Goal: Task Accomplishment & Management: Manage account settings

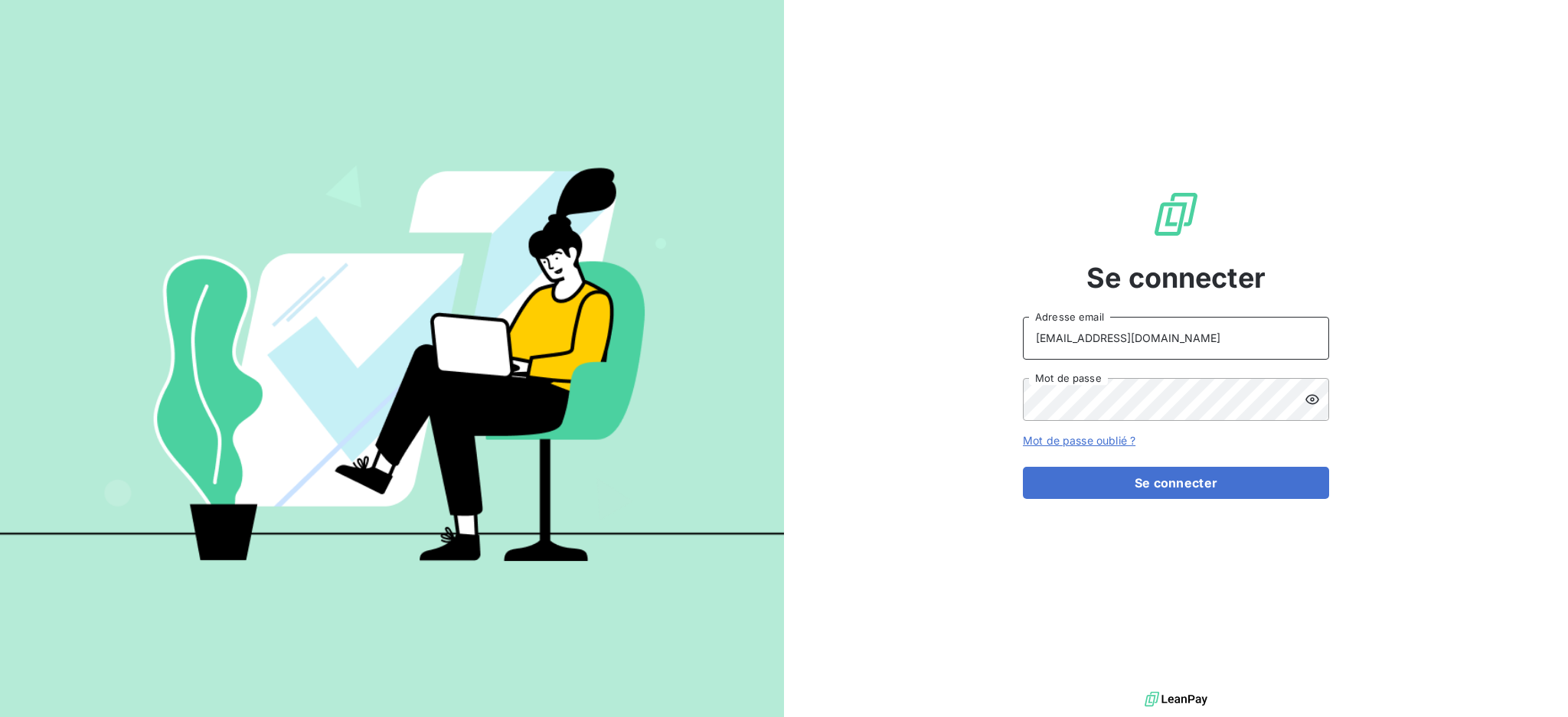
click at [1207, 335] on input "[EMAIL_ADDRESS][DOMAIN_NAME]" at bounding box center [1176, 338] width 307 height 42
type input "[EMAIL_ADDRESS][DOMAIN_NAME]"
click at [1097, 473] on button "Se connecter" at bounding box center [1176, 483] width 307 height 32
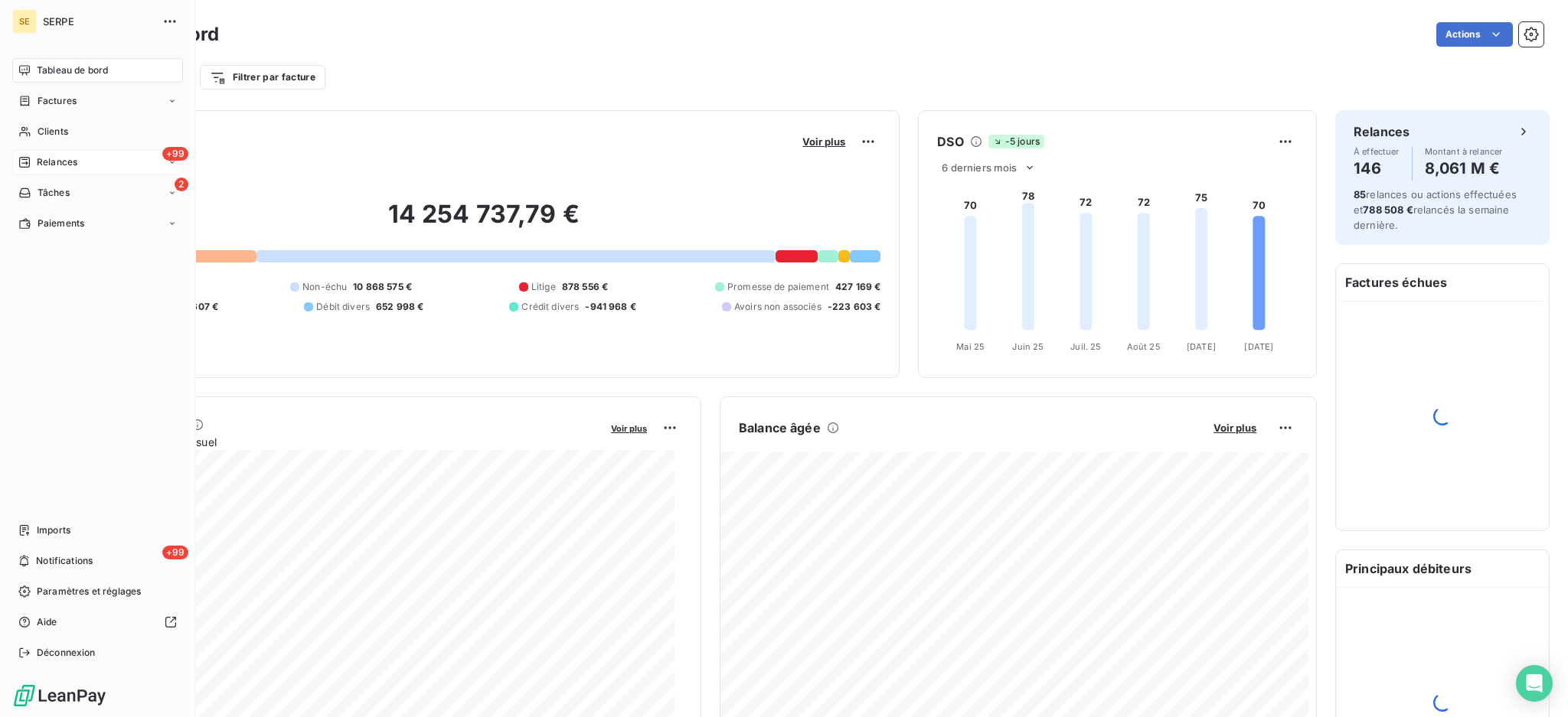
click at [76, 159] on span "Relances" at bounding box center [57, 162] width 41 height 14
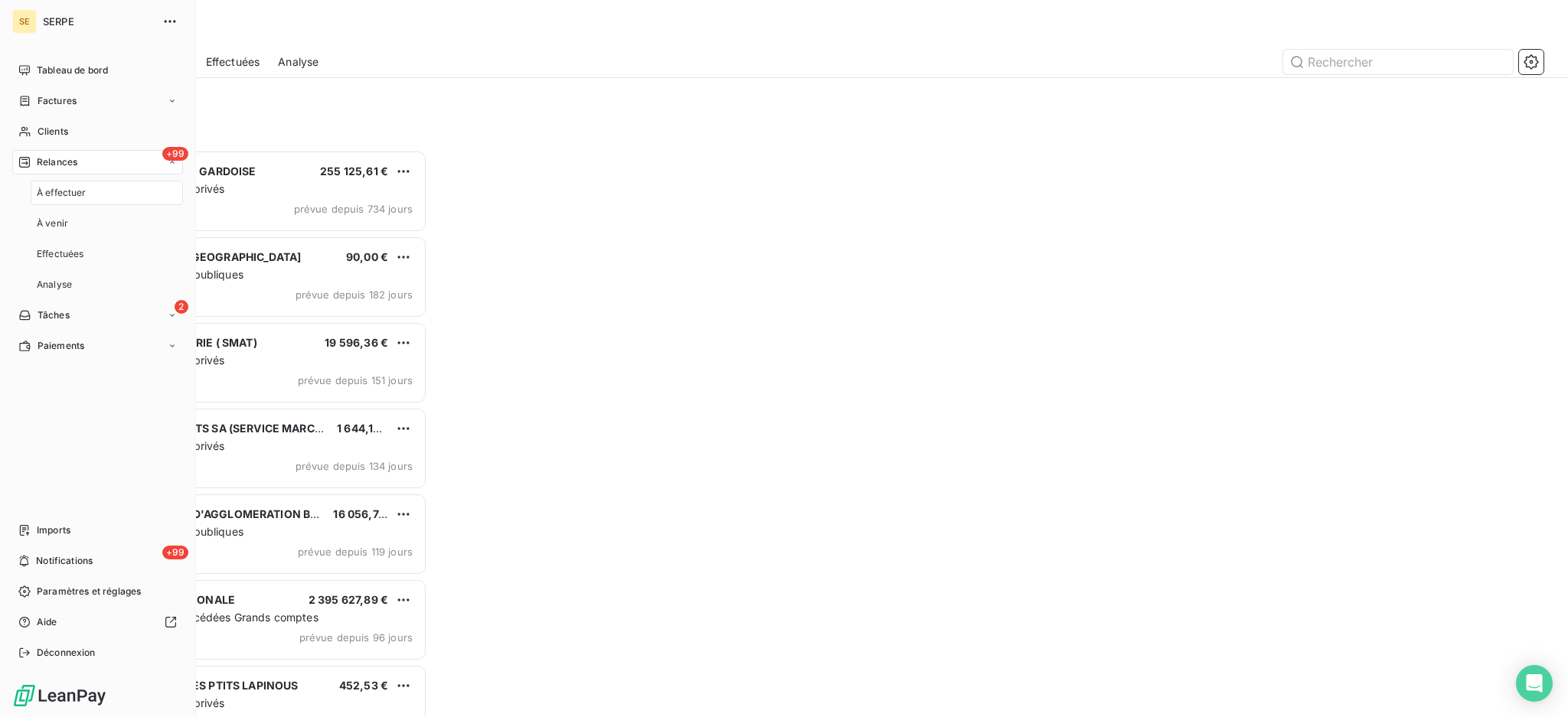
scroll to position [553, 338]
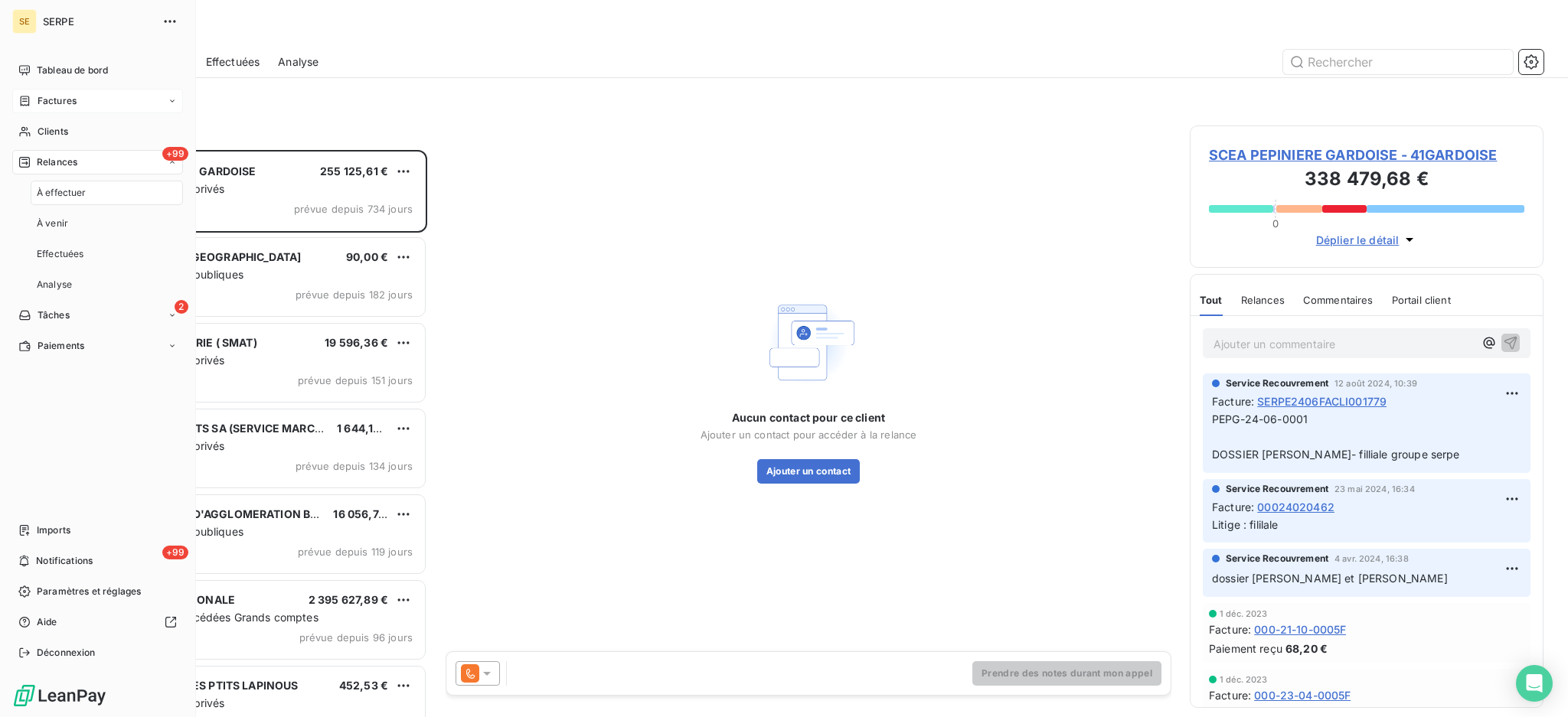
click at [59, 103] on span "Factures" at bounding box center [57, 101] width 39 height 14
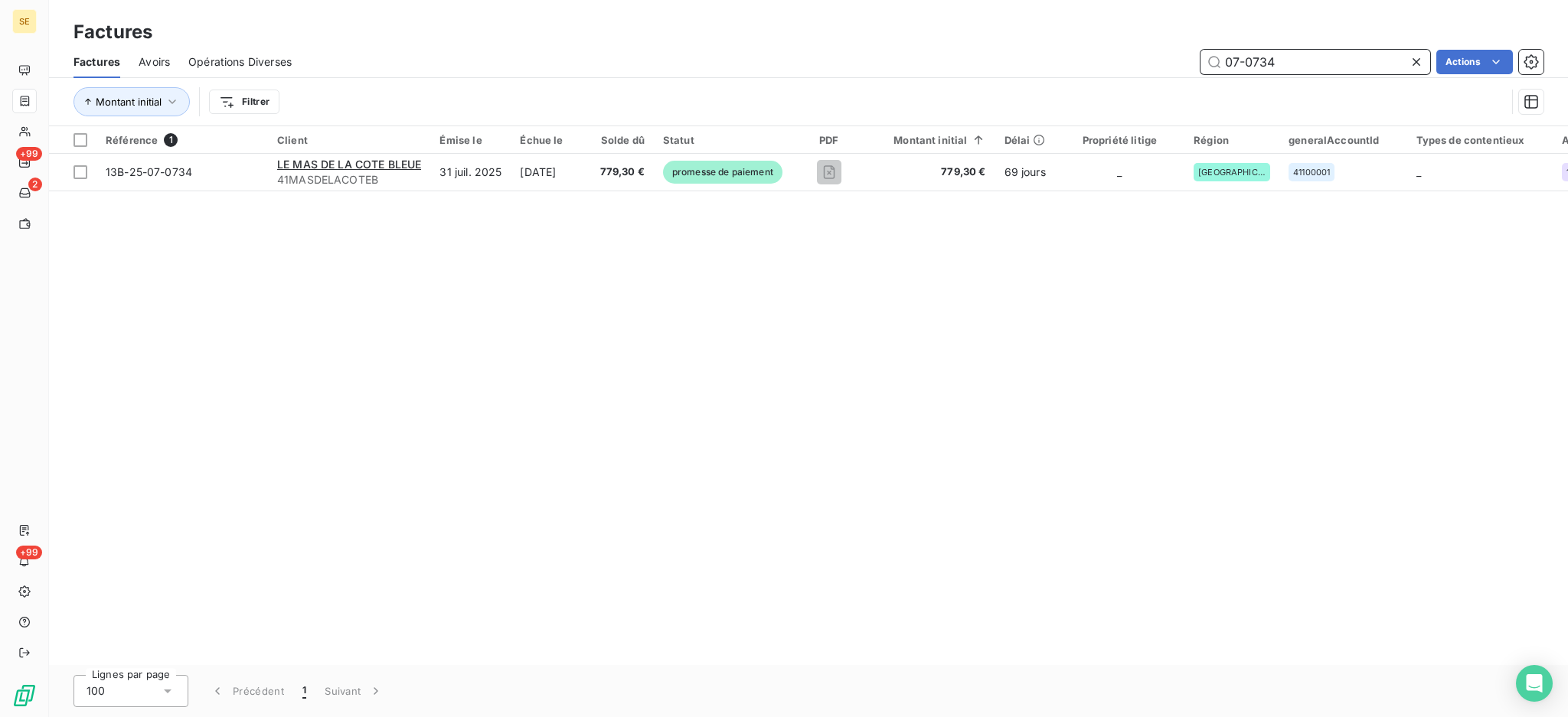
drag, startPoint x: 1291, startPoint y: 55, endPoint x: 1050, endPoint y: 32, distance: 242.1
click at [1086, 39] on div "Factures Factures Avoirs Opérations Diverses 07-0734 Actions Montant initial Fi…" at bounding box center [809, 63] width 1519 height 126
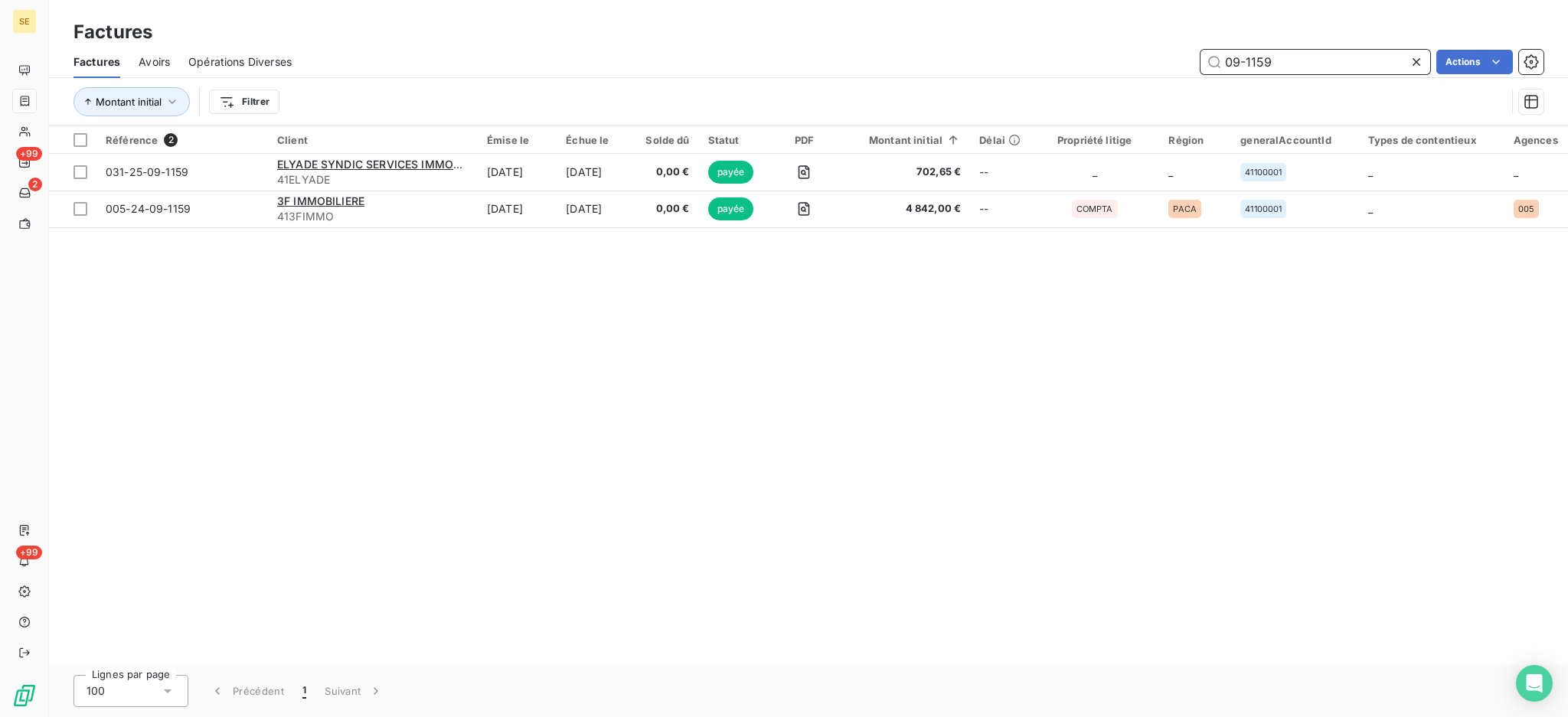
drag, startPoint x: 1276, startPoint y: 61, endPoint x: 1245, endPoint y: 56, distance: 31.4
click at [1245, 56] on input "09-1159" at bounding box center [1314, 62] width 229 height 25
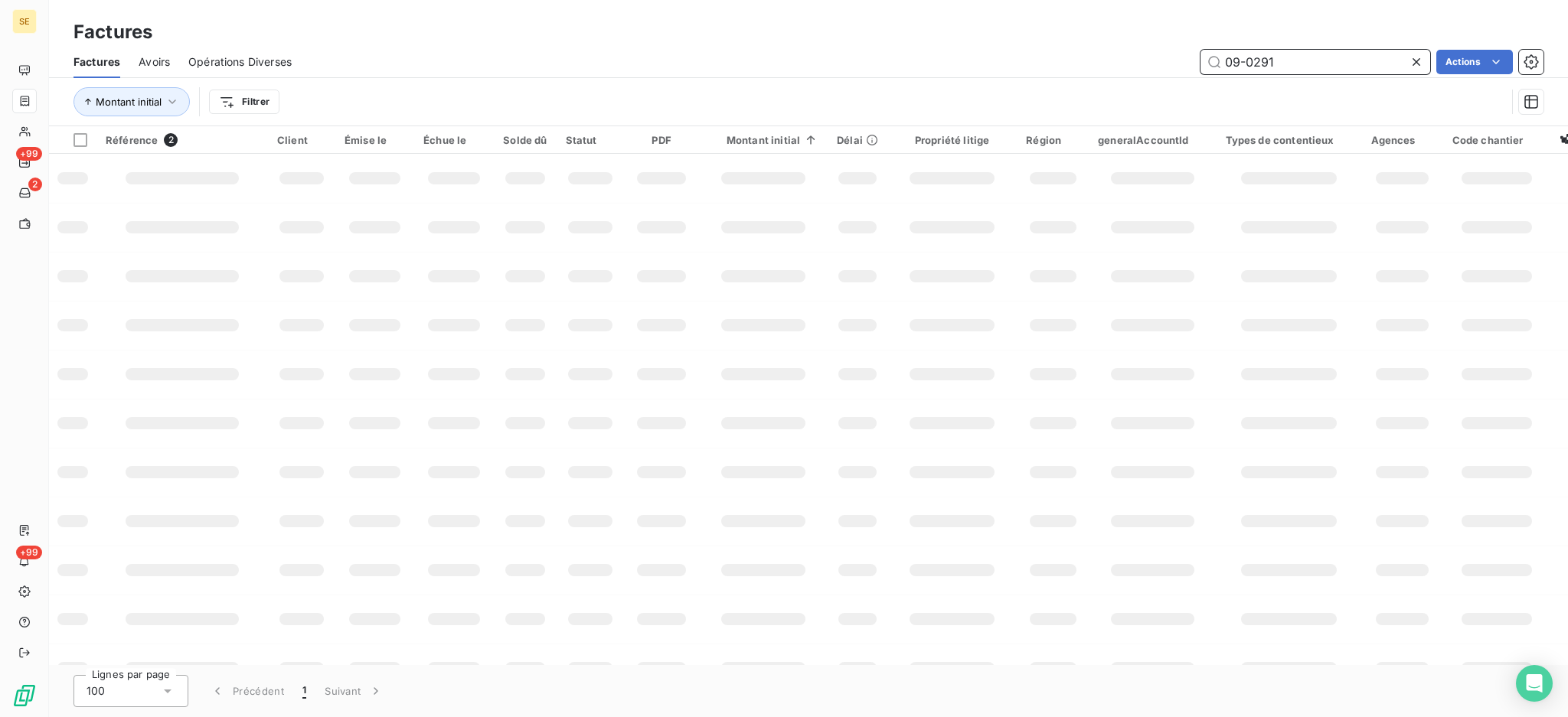
type input "09-0291"
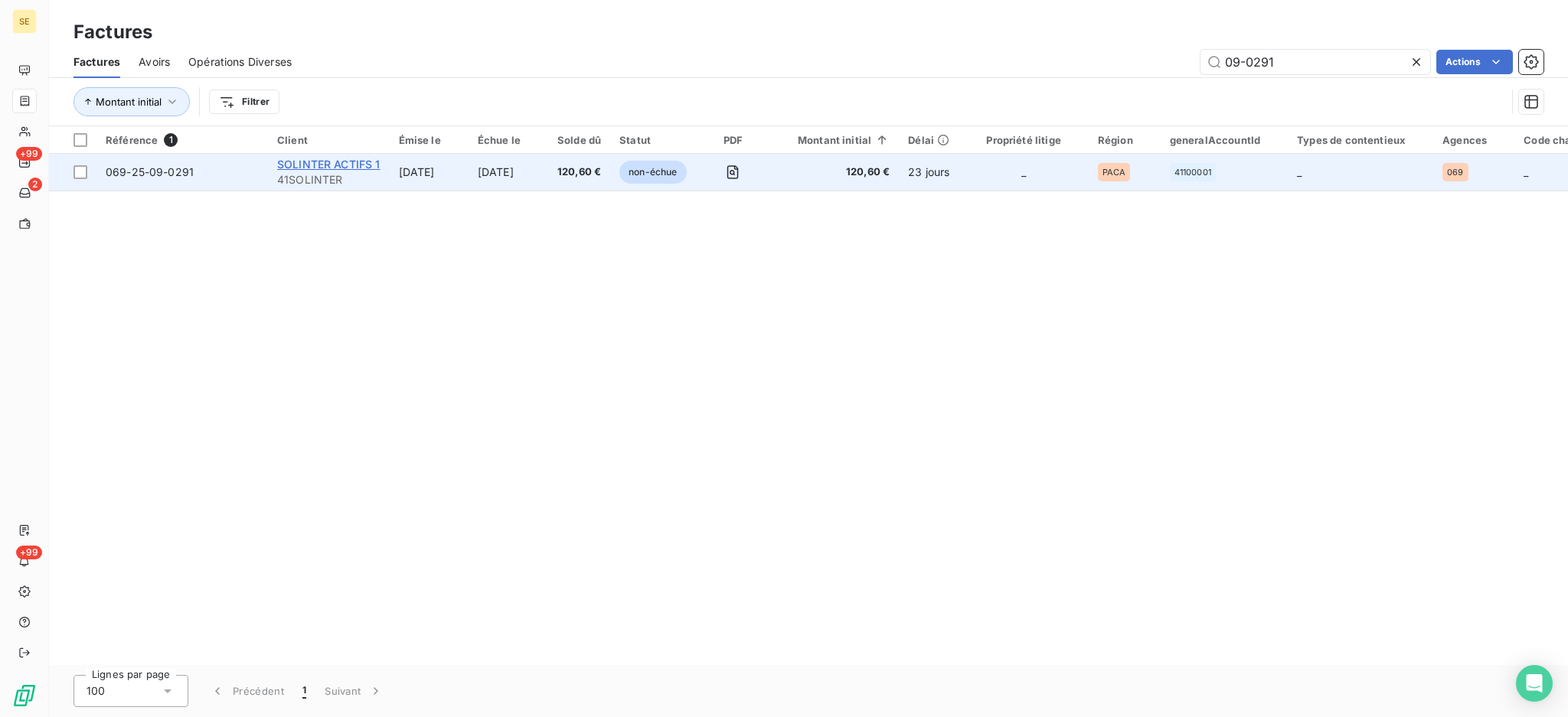
click at [339, 168] on span "SOLINTER ACTIFS 1" at bounding box center [329, 164] width 104 height 13
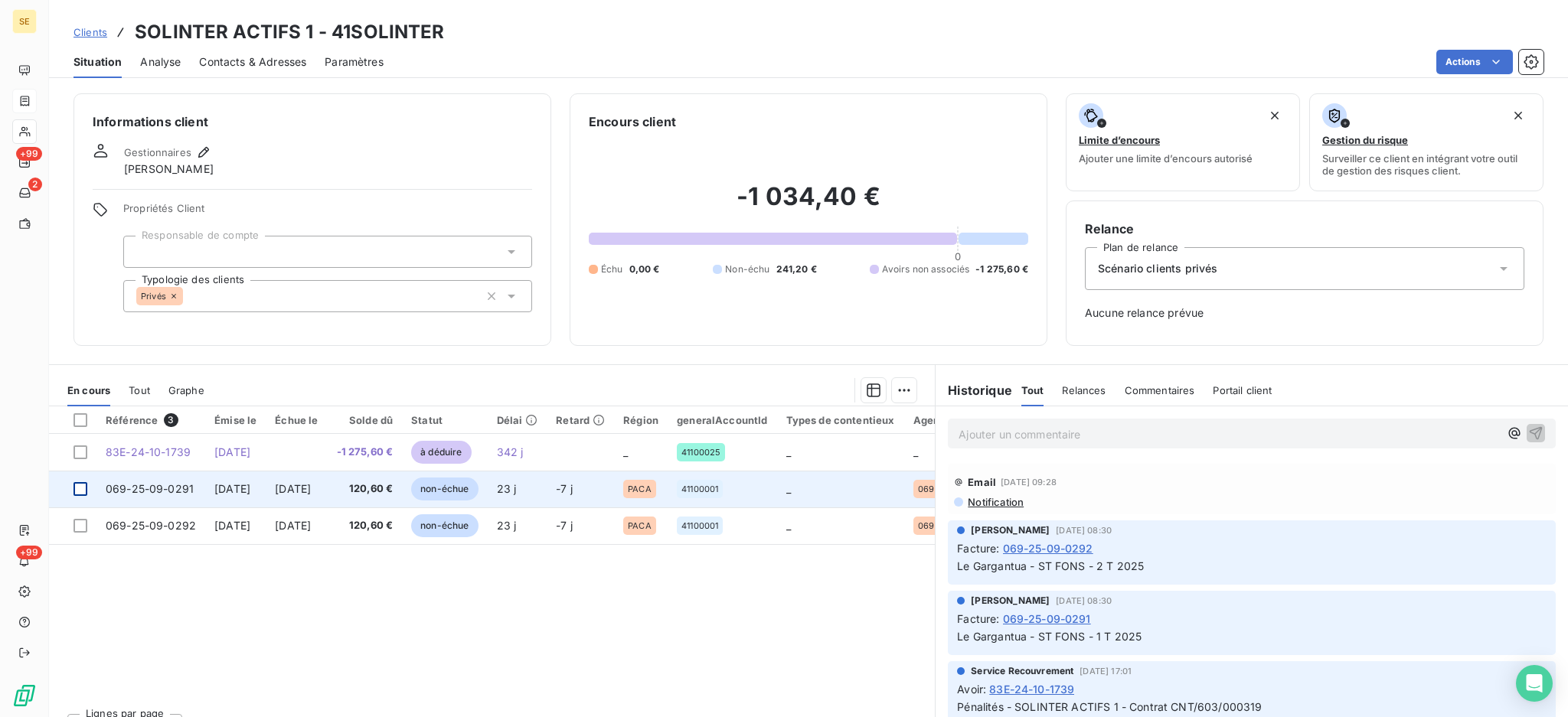
click at [79, 491] on div at bounding box center [80, 489] width 14 height 14
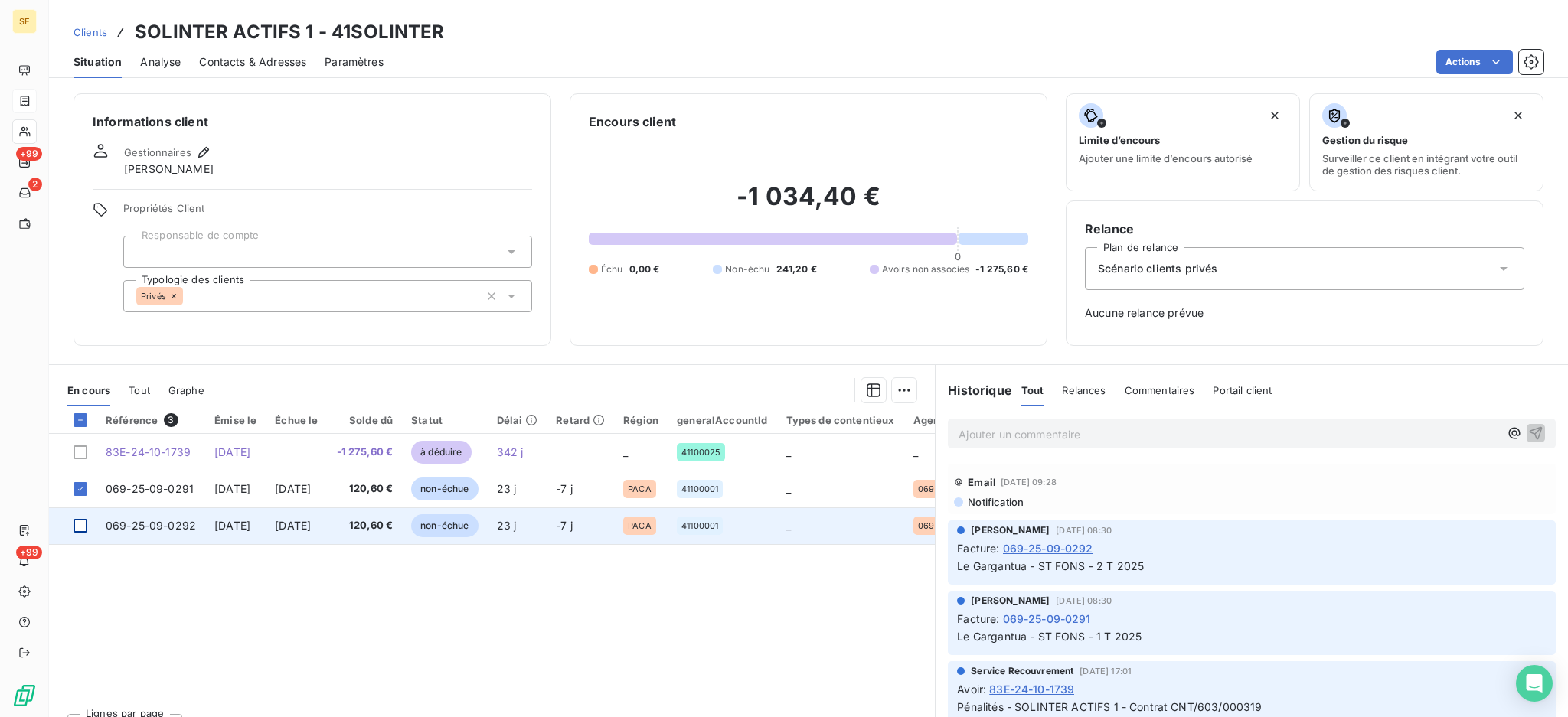
click at [78, 530] on div at bounding box center [80, 525] width 14 height 14
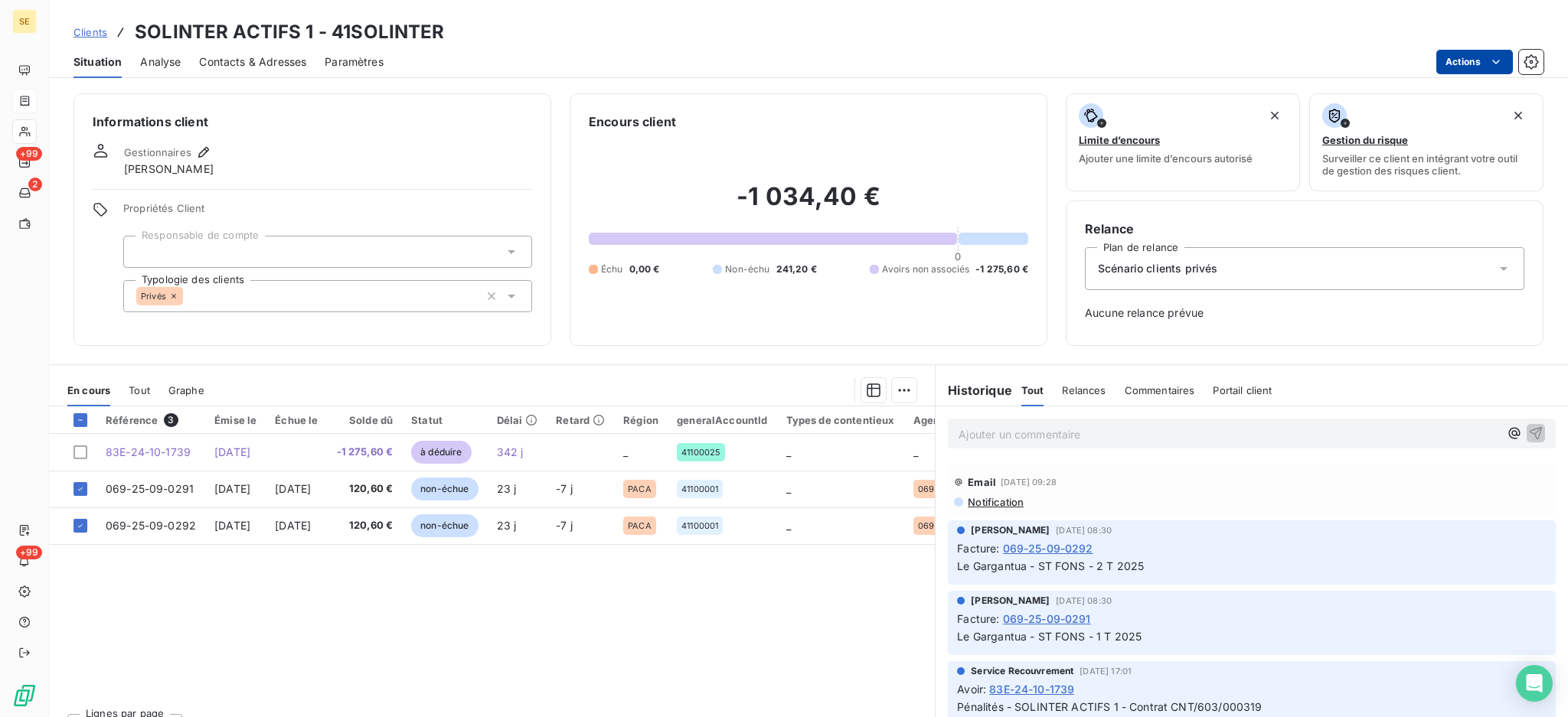
click at [1461, 57] on html "SE +99 2 +99 Clients SOLINTER ACTIFS 1 - 41SOLINTER Situation Analyse Contacts …" at bounding box center [784, 358] width 1568 height 717
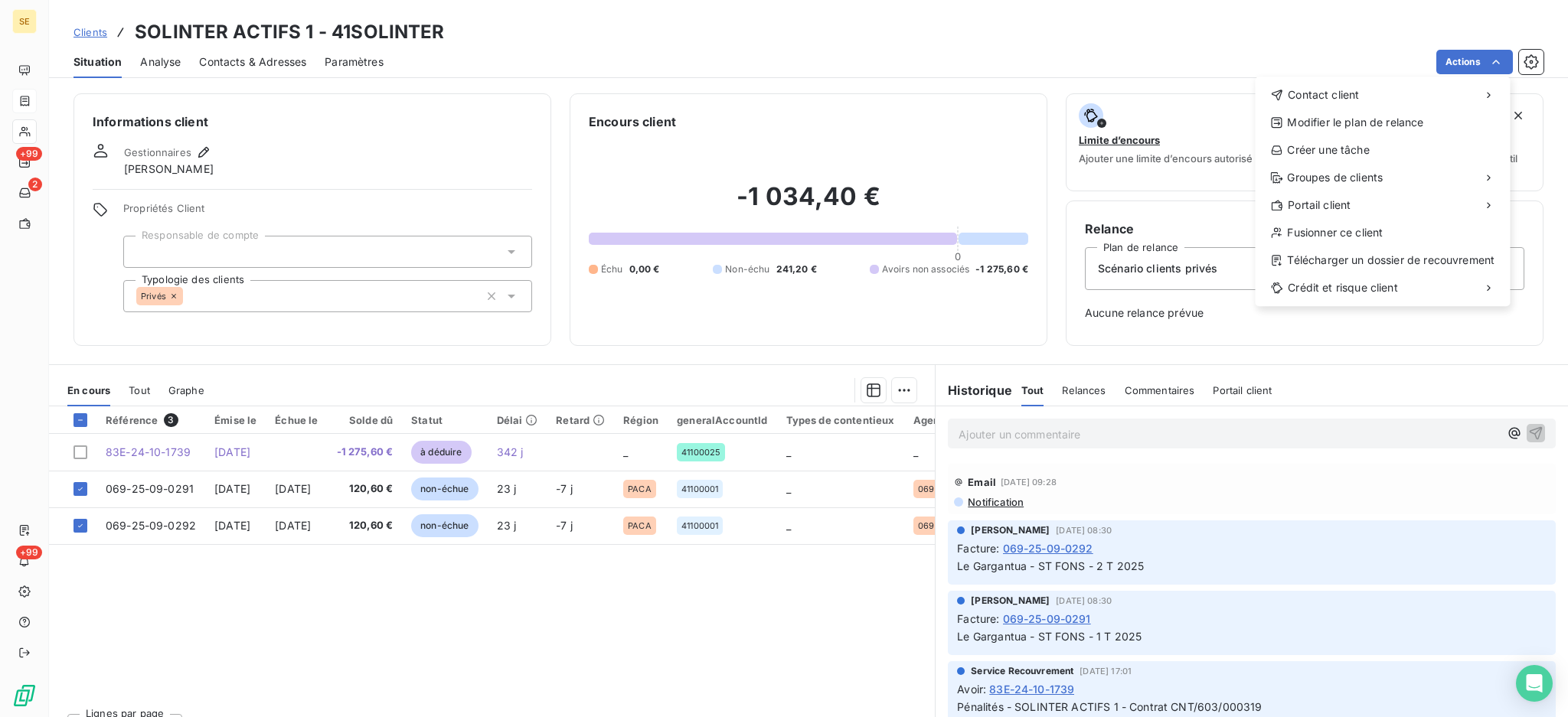
click at [894, 389] on html "SE +99 2 +99 Clients SOLINTER ACTIFS 1 - 41SOLINTER Situation Analyse Contacts …" at bounding box center [784, 358] width 1568 height 717
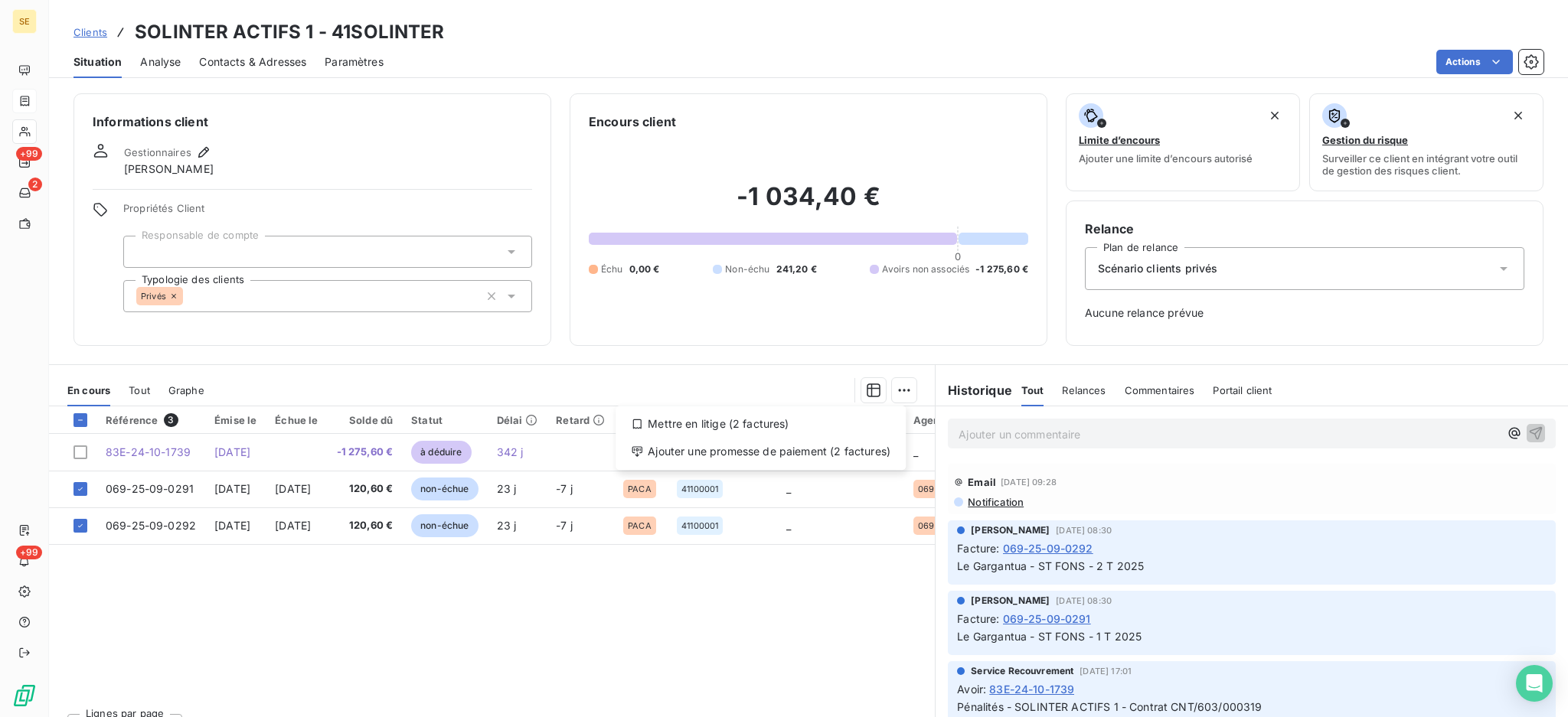
click at [894, 389] on html "SE +99 2 +99 Clients SOLINTER ACTIFS 1 - 41SOLINTER Situation Analyse Contacts …" at bounding box center [784, 358] width 1568 height 717
click at [859, 453] on div "Ajouter une promesse de paiement (2 factures)" at bounding box center [760, 452] width 278 height 25
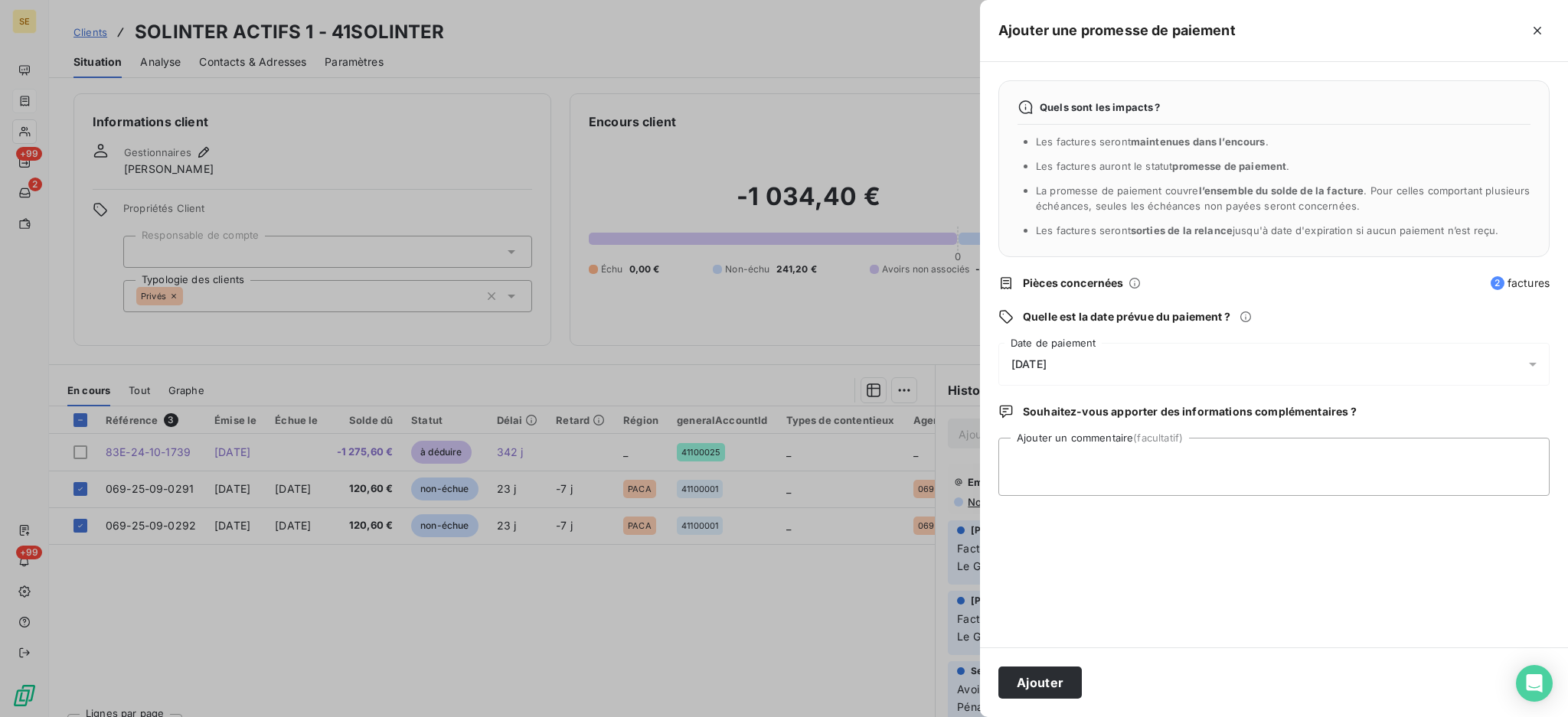
click at [1537, 368] on icon at bounding box center [1532, 364] width 15 height 15
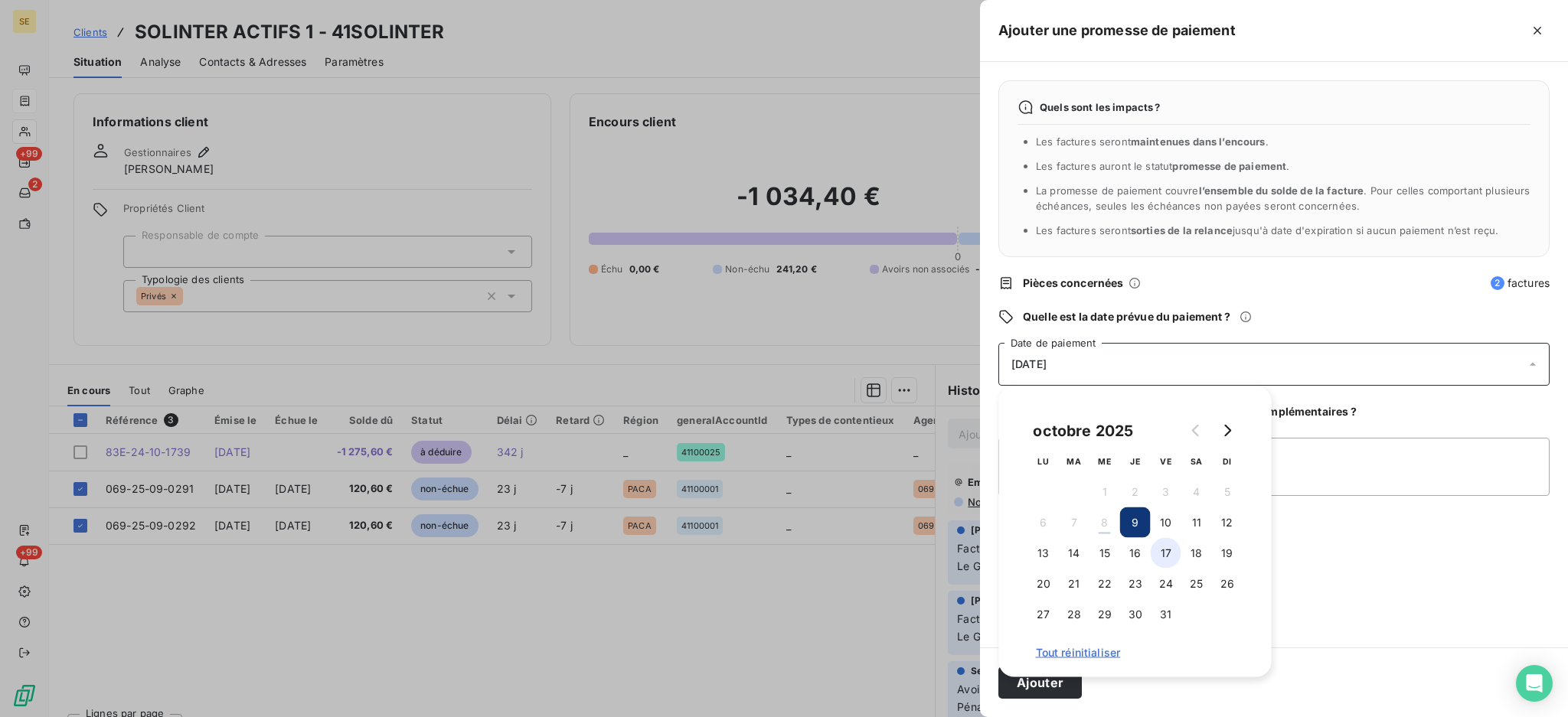
click at [1165, 552] on button "17" at bounding box center [1166, 553] width 30 height 30
click at [1044, 576] on button "20" at bounding box center [1043, 584] width 30 height 30
click at [1381, 447] on textarea "Ajouter un commentaire (facultatif)" at bounding box center [1274, 467] width 551 height 58
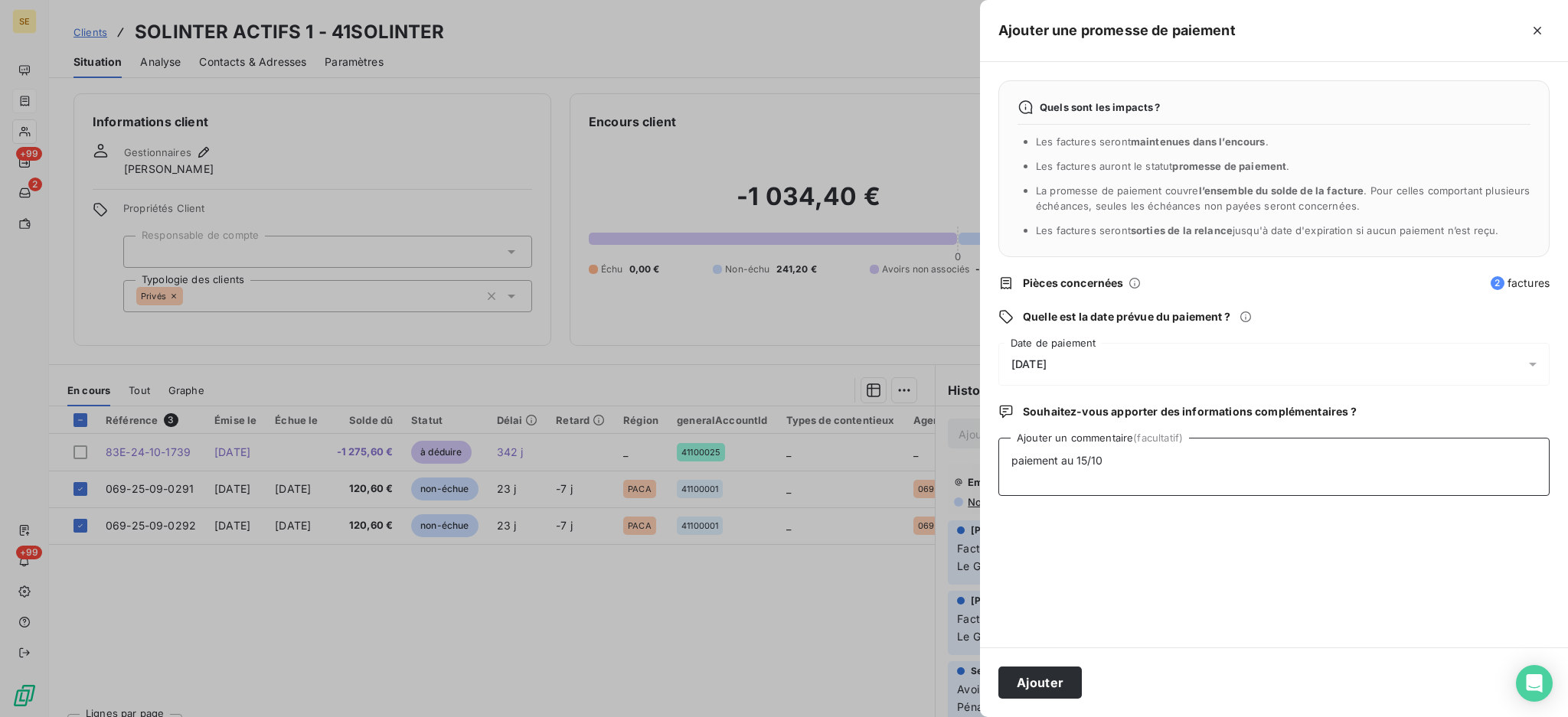
click at [1012, 464] on textarea "paiement au 15/10" at bounding box center [1274, 467] width 551 height 58
type textarea "facture bien réceptionnée : paiement au 15/10"
click at [1051, 677] on button "Ajouter" at bounding box center [1040, 683] width 83 height 32
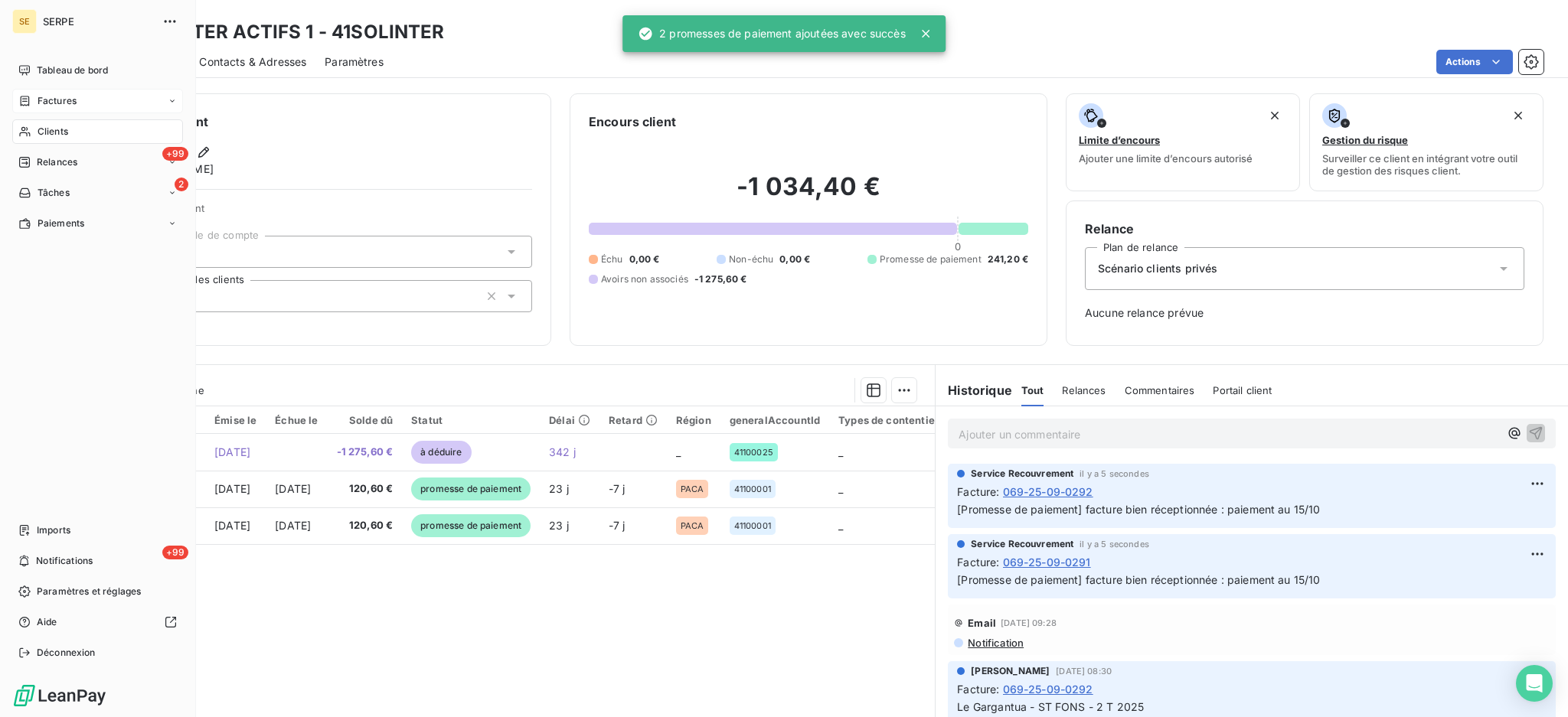
click at [58, 104] on span "Factures" at bounding box center [57, 101] width 39 height 14
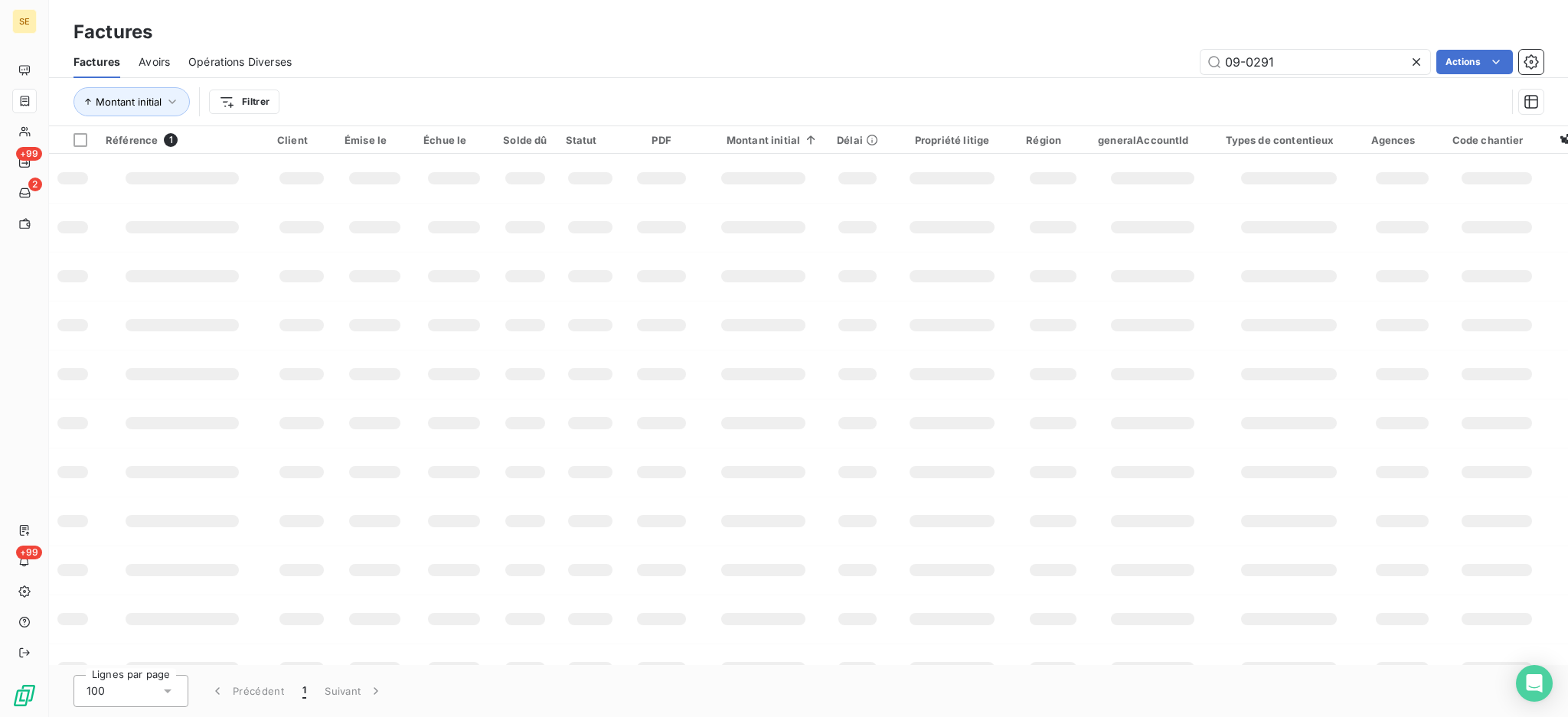
drag, startPoint x: 1302, startPoint y: 55, endPoint x: 935, endPoint y: 87, distance: 368.4
click at [1086, 63] on div "09-0291 Actions" at bounding box center [926, 62] width 1233 height 25
type input "05-1218"
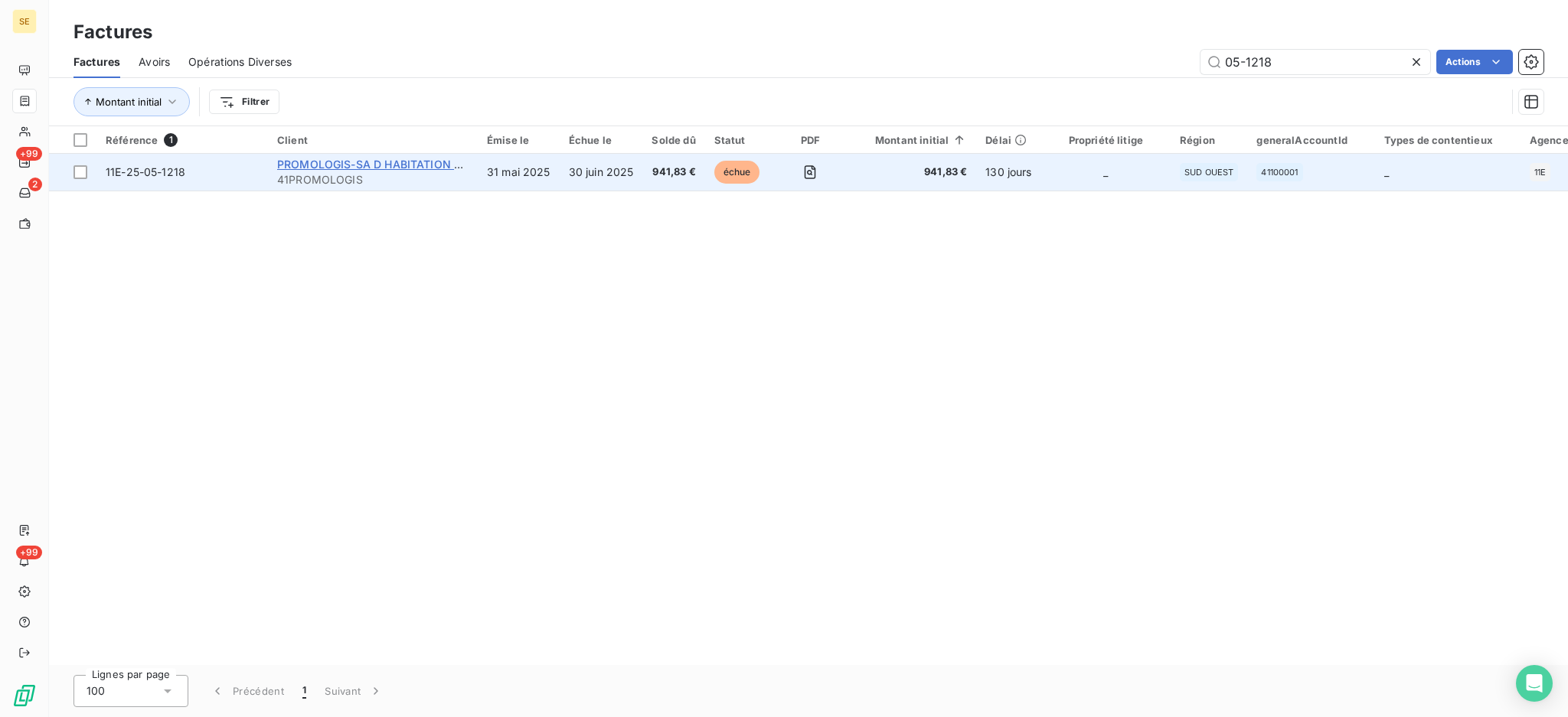
click at [319, 167] on span "PROMOLOGIS-SA D HABITATION LOYER" at bounding box center [383, 164] width 212 height 13
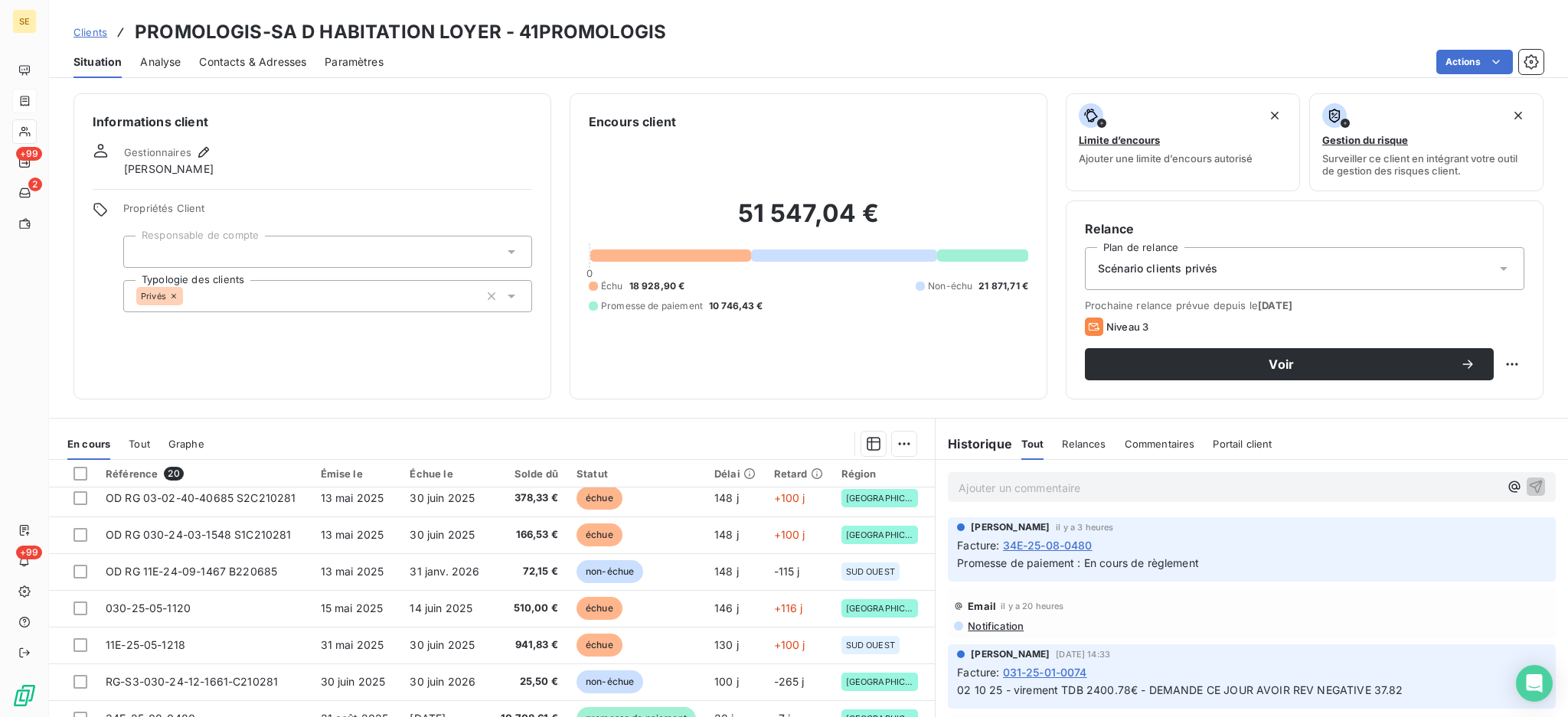
scroll to position [409, 0]
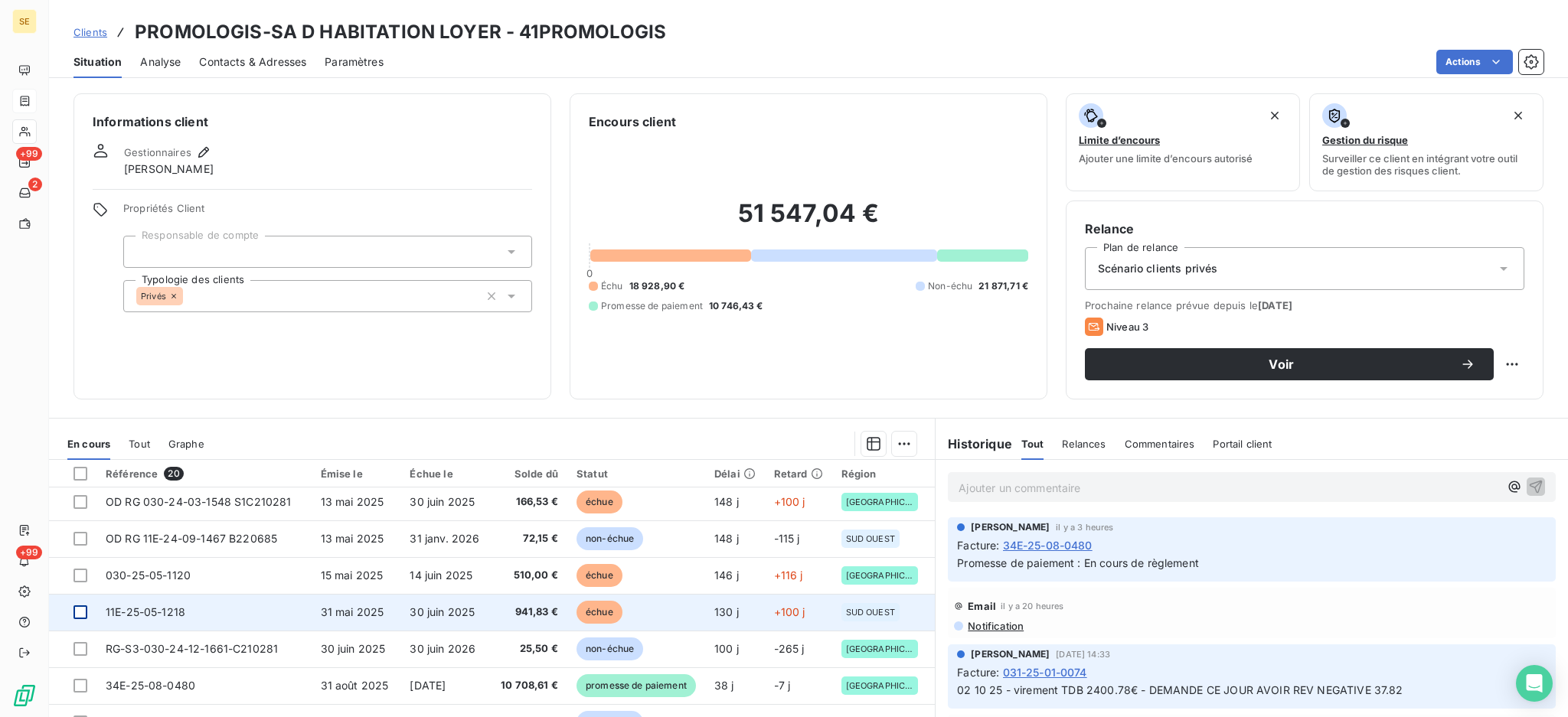
click at [76, 610] on div at bounding box center [80, 612] width 14 height 14
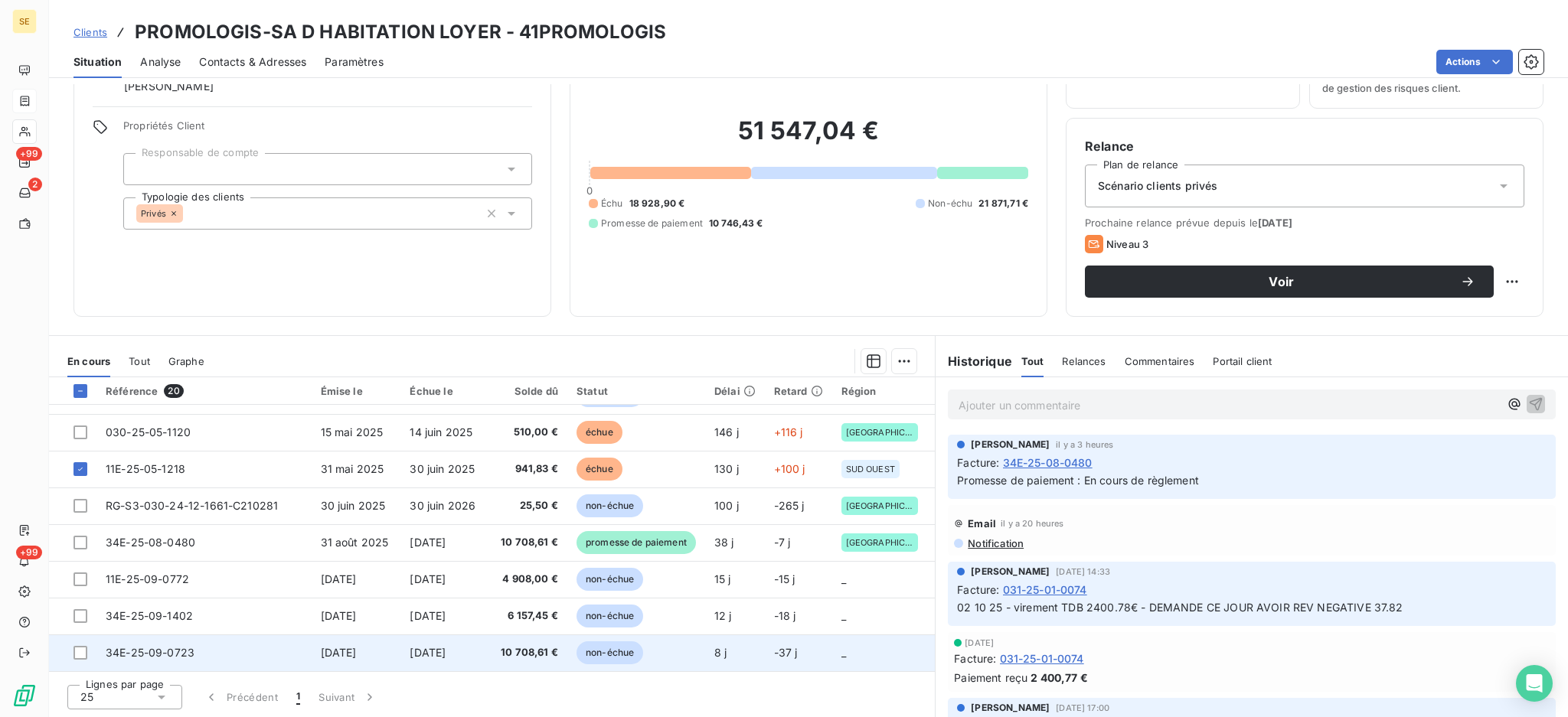
scroll to position [372, 0]
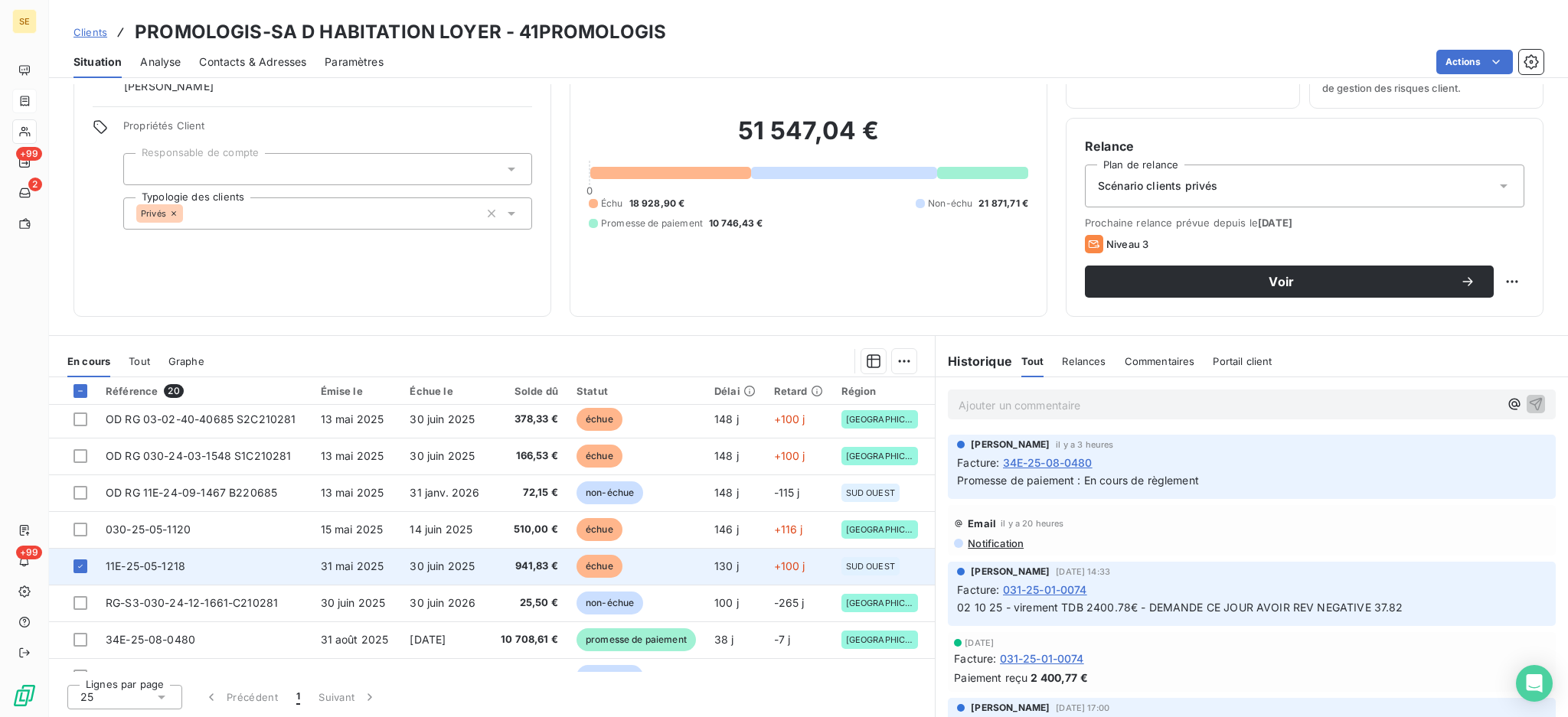
click at [481, 575] on td "30 juin 2025" at bounding box center [445, 566] width 92 height 37
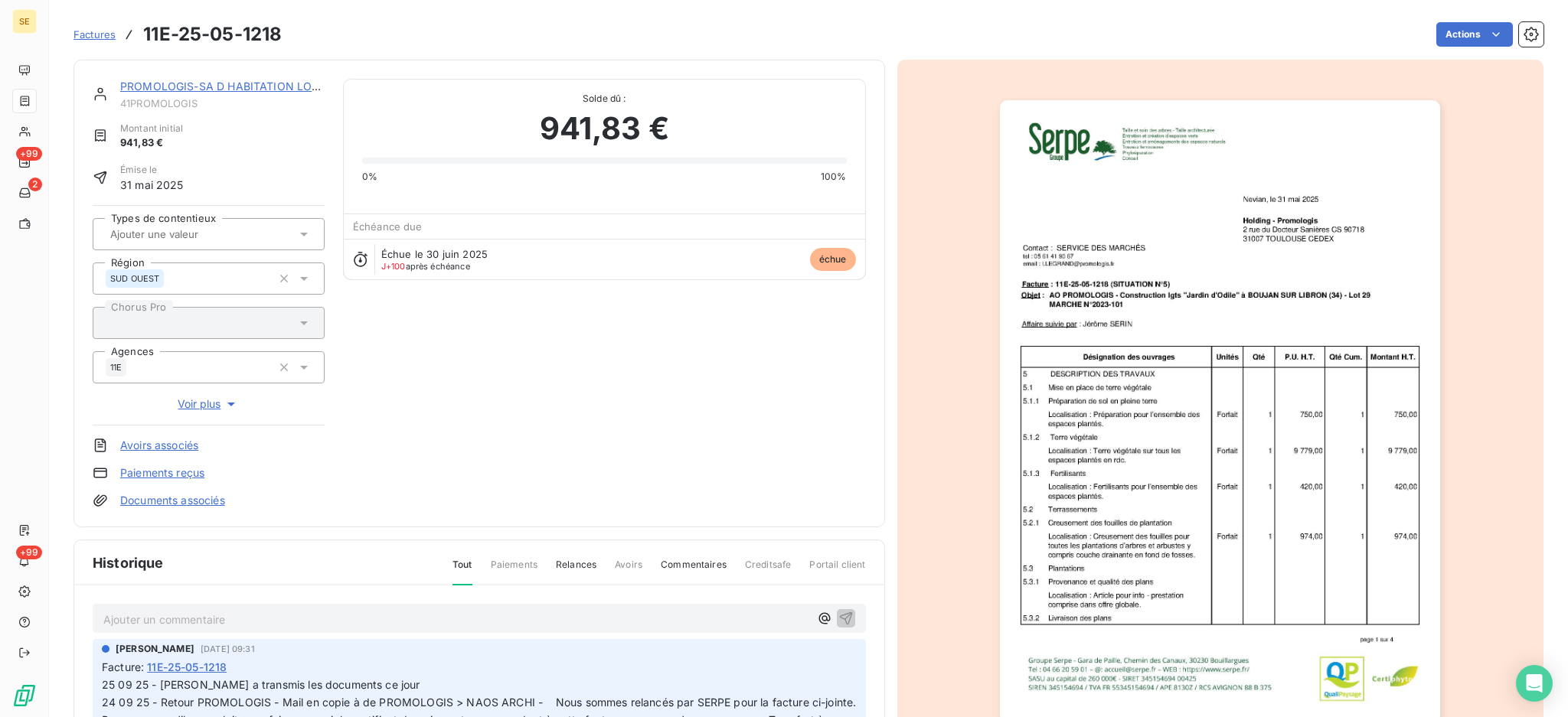
click at [1446, 21] on div "Factures 11E-25-05-1218 Actions" at bounding box center [809, 34] width 1470 height 32
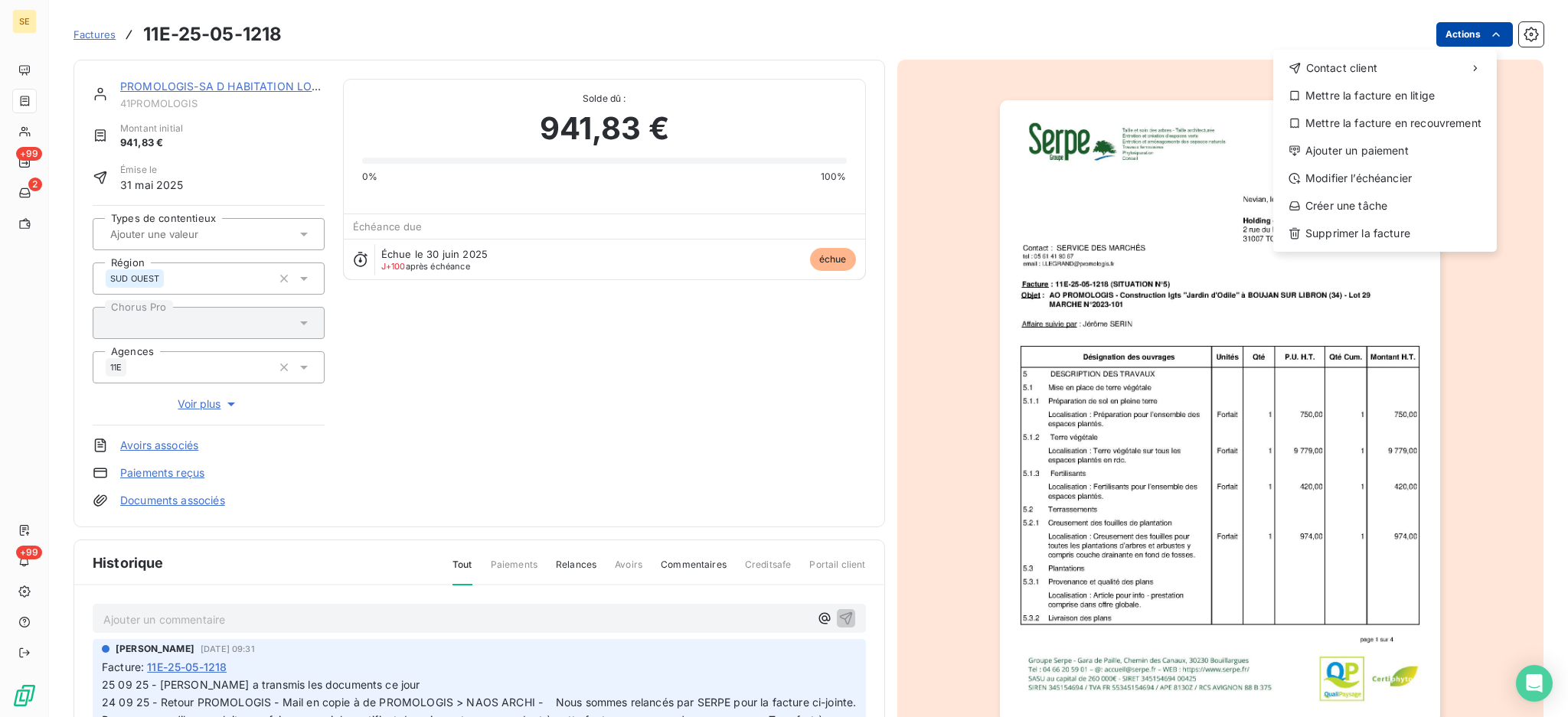
click at [1443, 37] on html "SE +99 2 +99 Factures 11E-25-05-1218 Actions Contact client Mettre la facture e…" at bounding box center [784, 358] width 1568 height 717
click at [1413, 155] on div "Ajouter un paiement" at bounding box center [1385, 151] width 211 height 25
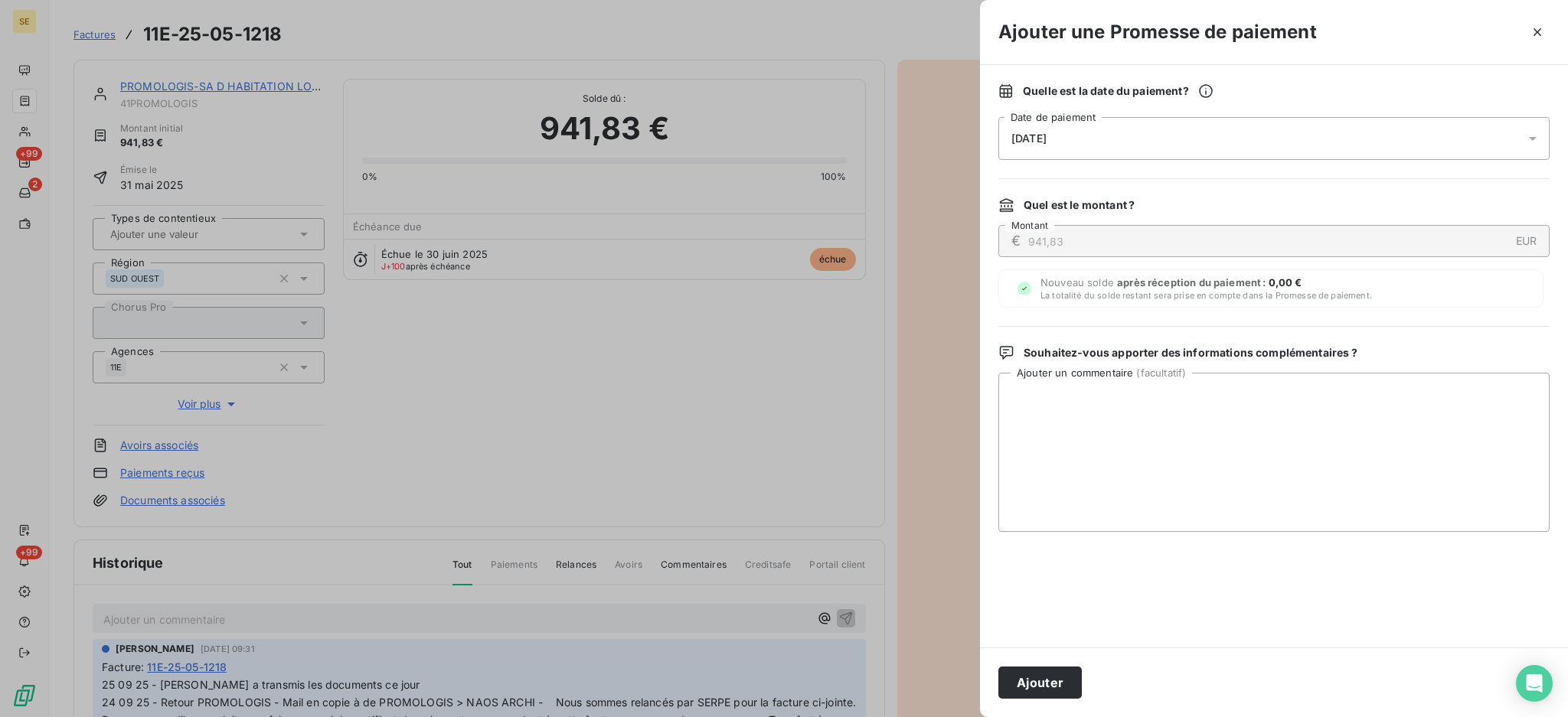
click at [1537, 141] on icon at bounding box center [1532, 139] width 15 height 15
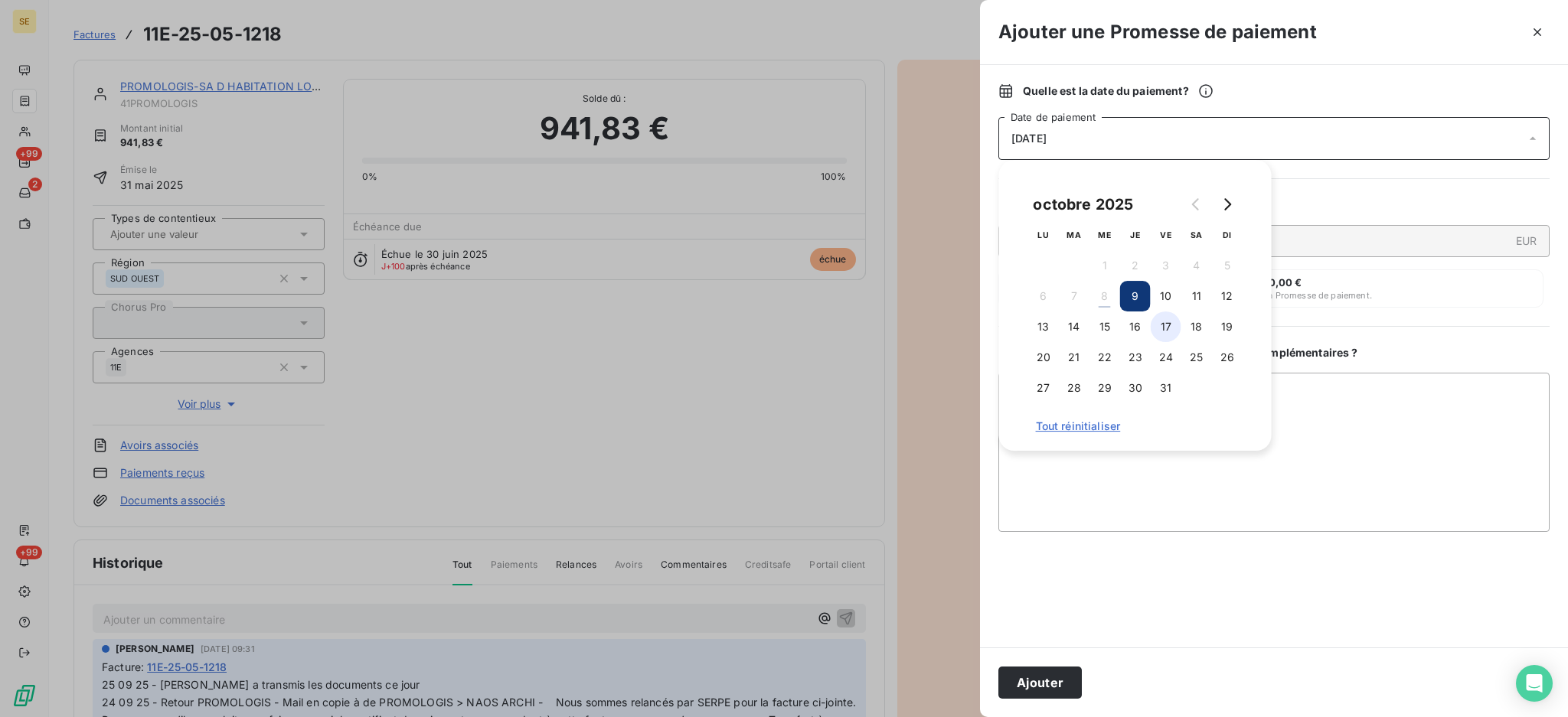
click at [1165, 328] on button "17" at bounding box center [1166, 326] width 30 height 30
click at [1354, 416] on textarea "Ajouter un commentaire ( facultatif )" at bounding box center [1274, 452] width 551 height 159
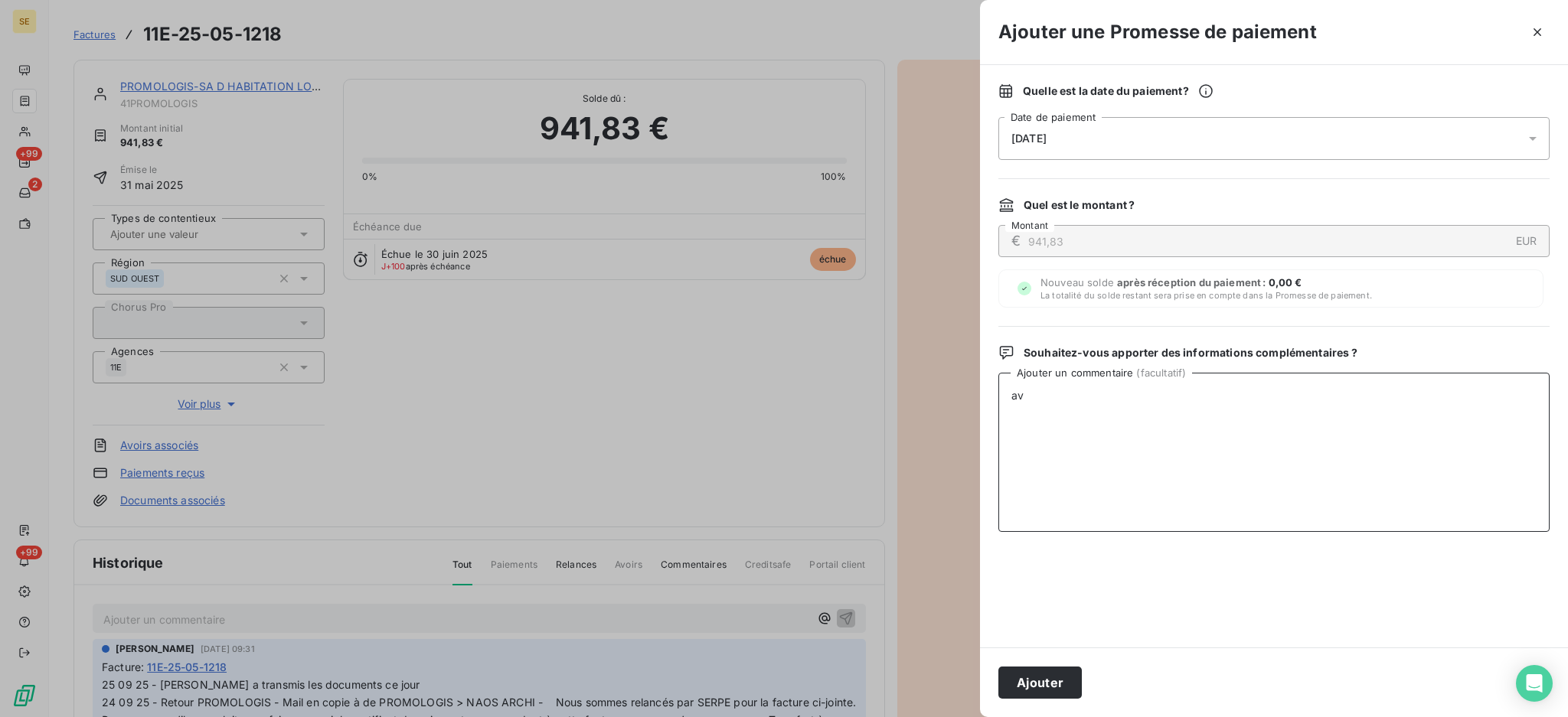
type textarea "a"
type textarea "AVIS DE VIRT reçu - 1013.96 € DGD PASTEUR"
click at [1045, 680] on button "Ajouter" at bounding box center [1040, 683] width 83 height 32
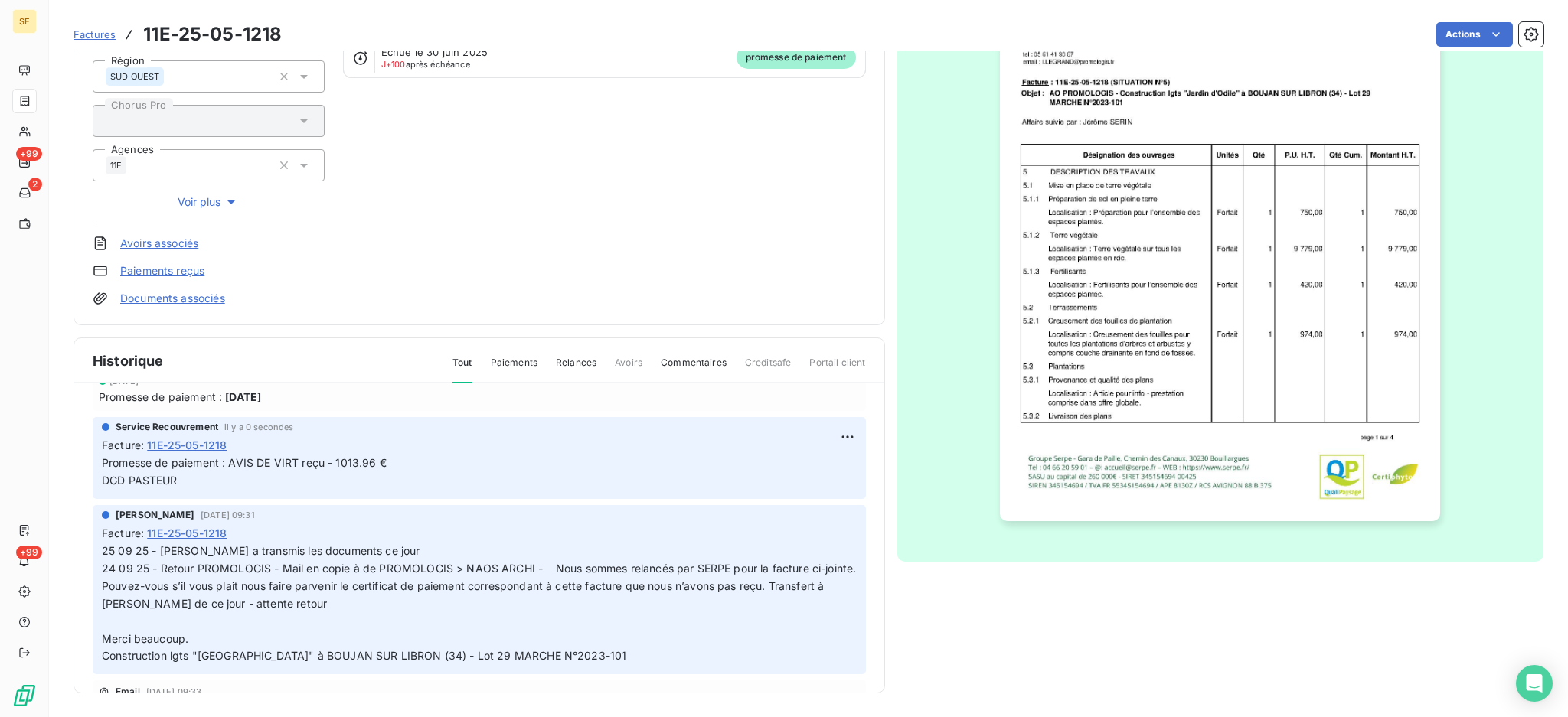
scroll to position [102, 0]
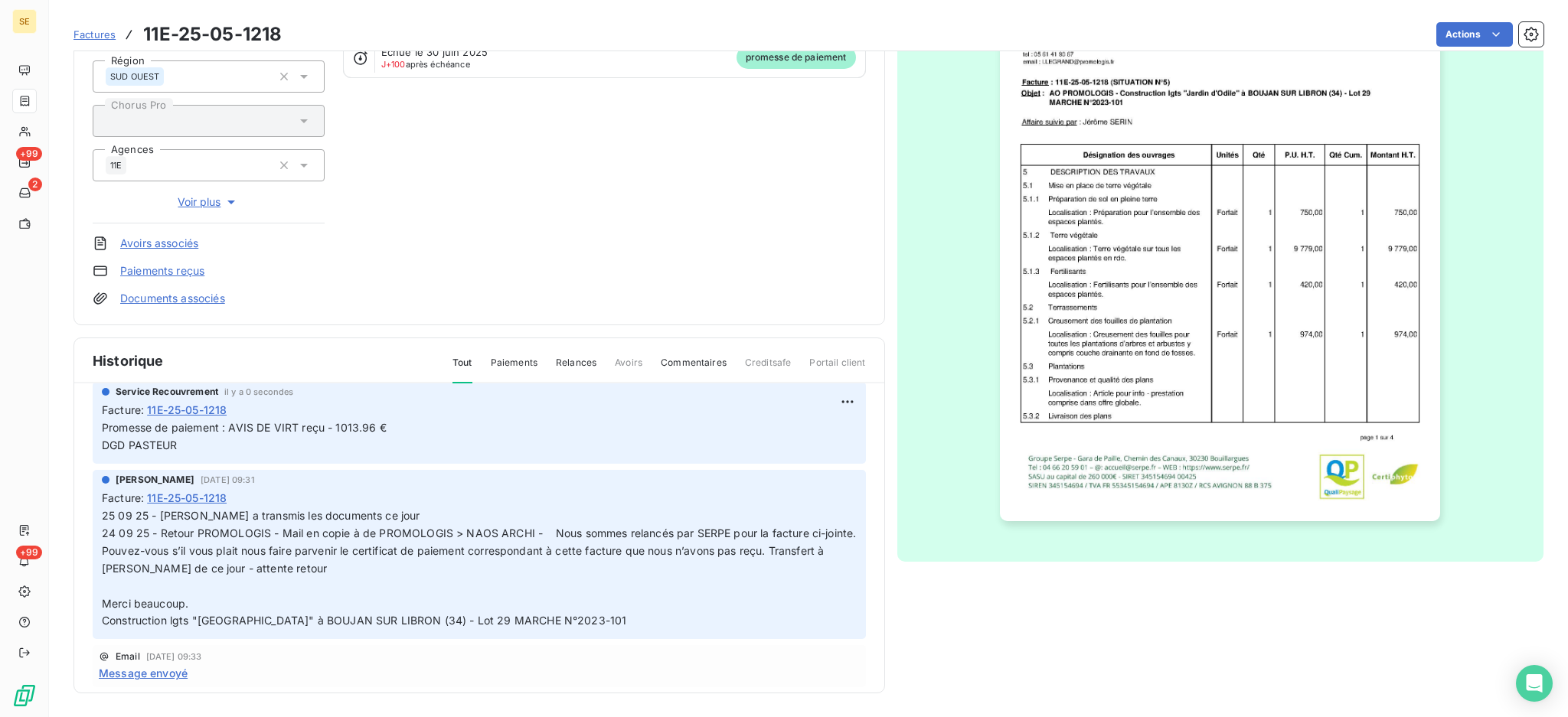
click at [201, 301] on link "Documents associés" at bounding box center [172, 298] width 105 height 15
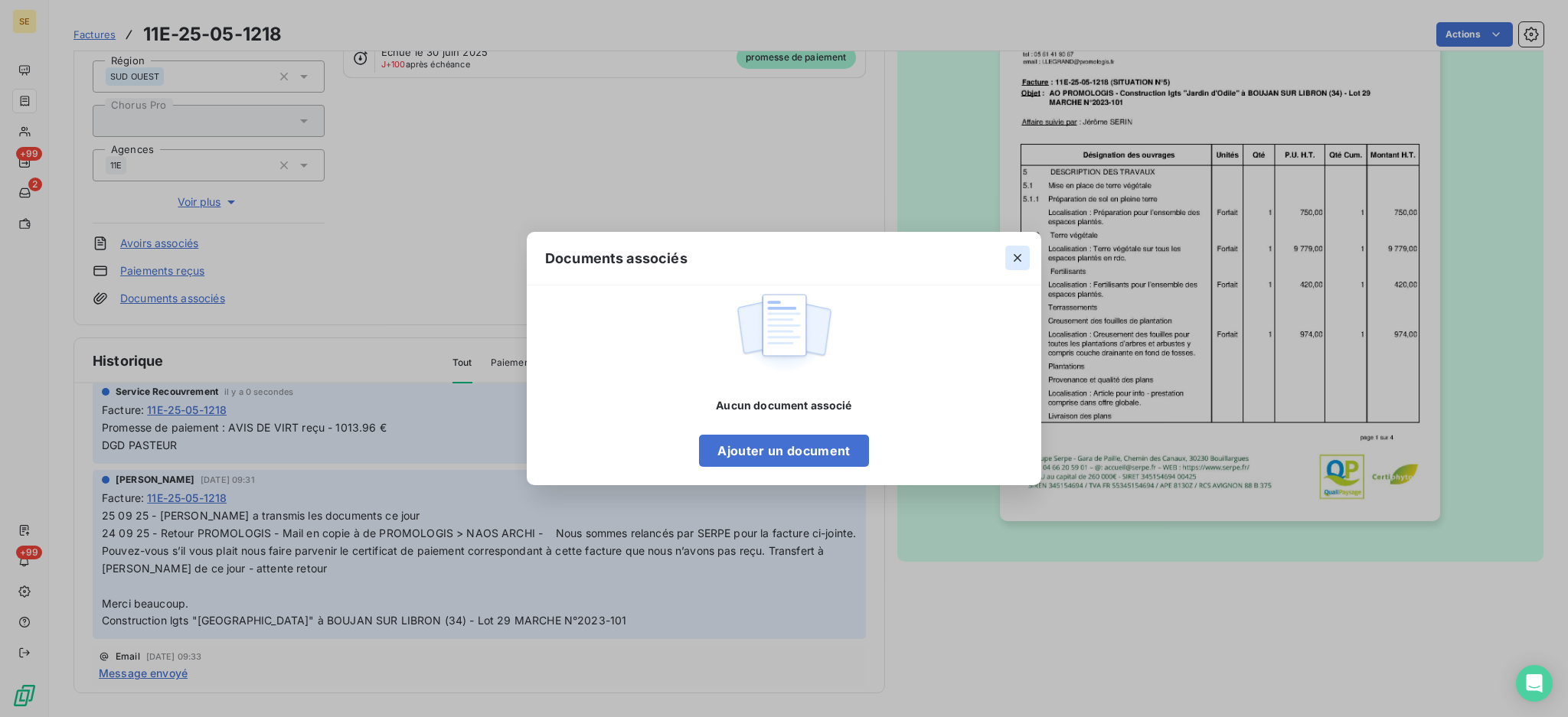
click at [1020, 253] on icon "button" at bounding box center [1017, 258] width 15 height 15
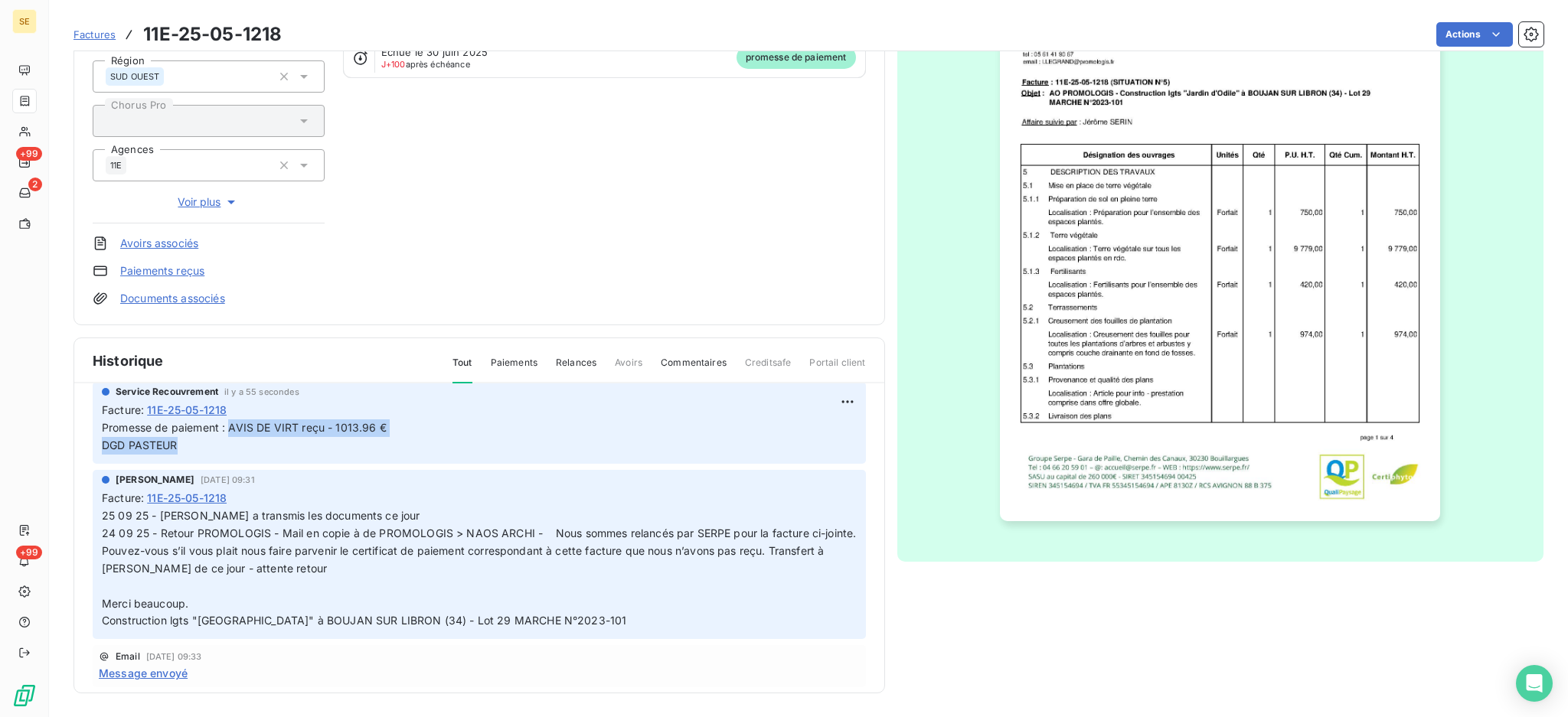
drag, startPoint x: 192, startPoint y: 449, endPoint x: 230, endPoint y: 417, distance: 49.7
click at [230, 420] on p "Promesse de paiement : AVIS DE VIRT reçu - 1013.96 € DGD PASTEUR" at bounding box center [479, 437] width 755 height 35
copy span "AVIS DE VIRT reçu - 1013.96 € DGD PASTEUR"
click at [175, 291] on link "Documents associés" at bounding box center [172, 298] width 105 height 15
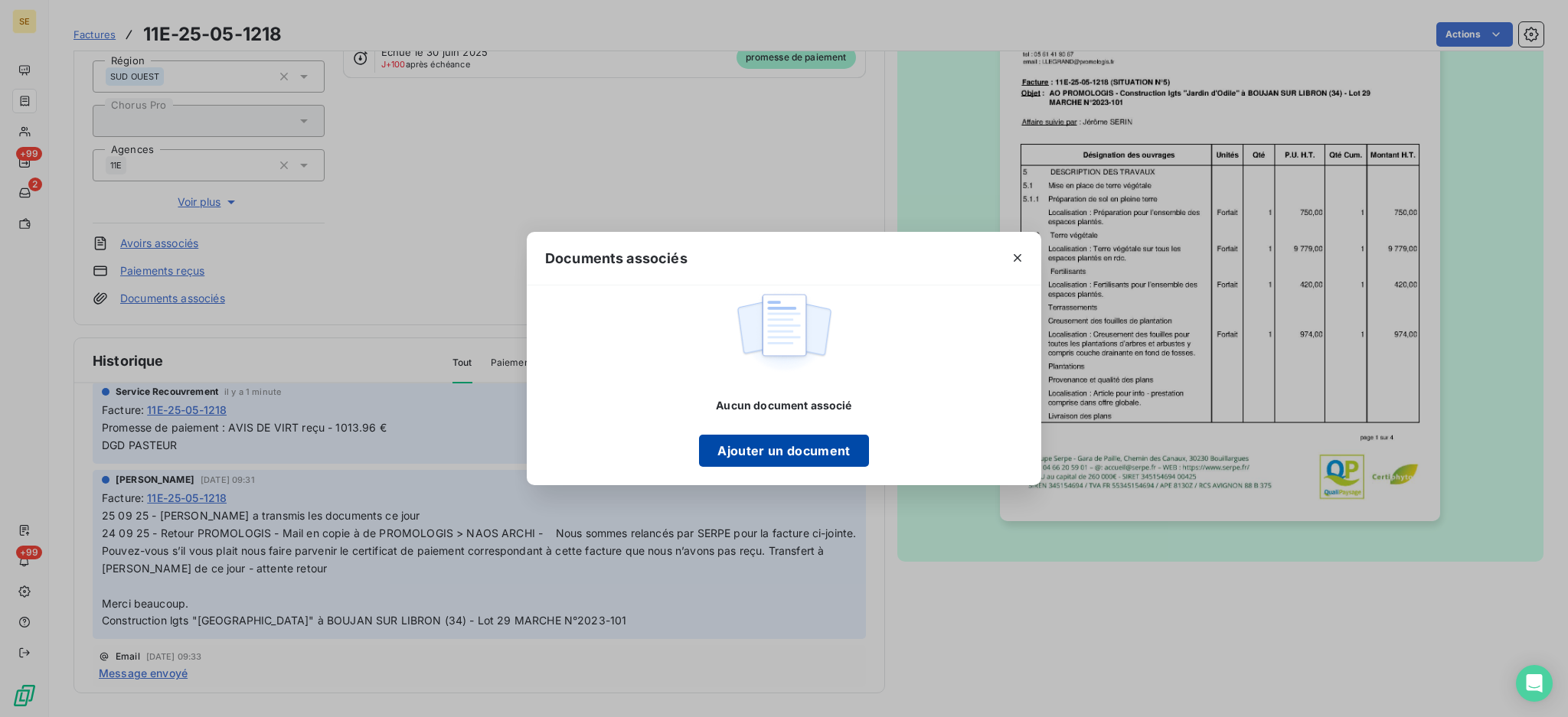
click at [745, 454] on button "Ajouter un document" at bounding box center [783, 451] width 169 height 32
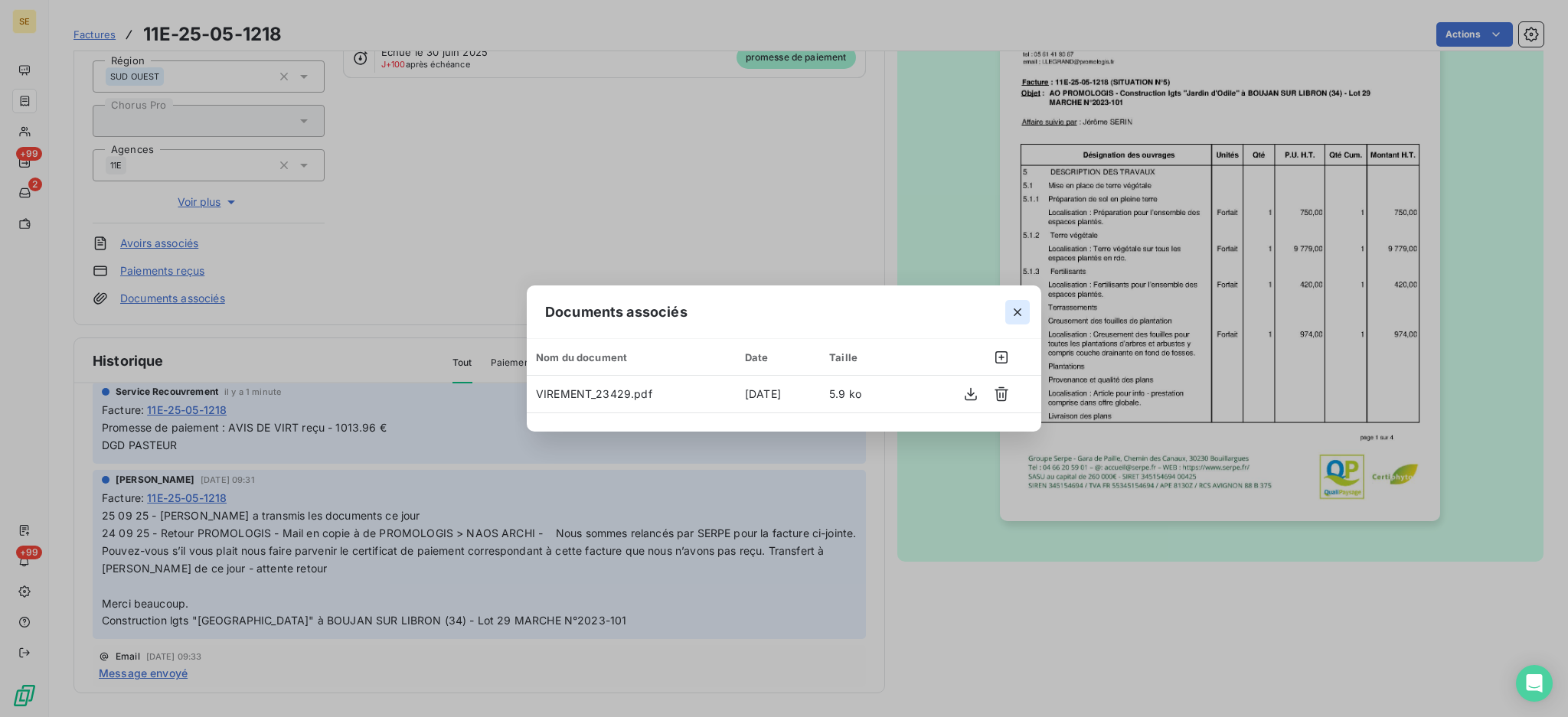
click at [1017, 310] on icon "button" at bounding box center [1017, 312] width 15 height 15
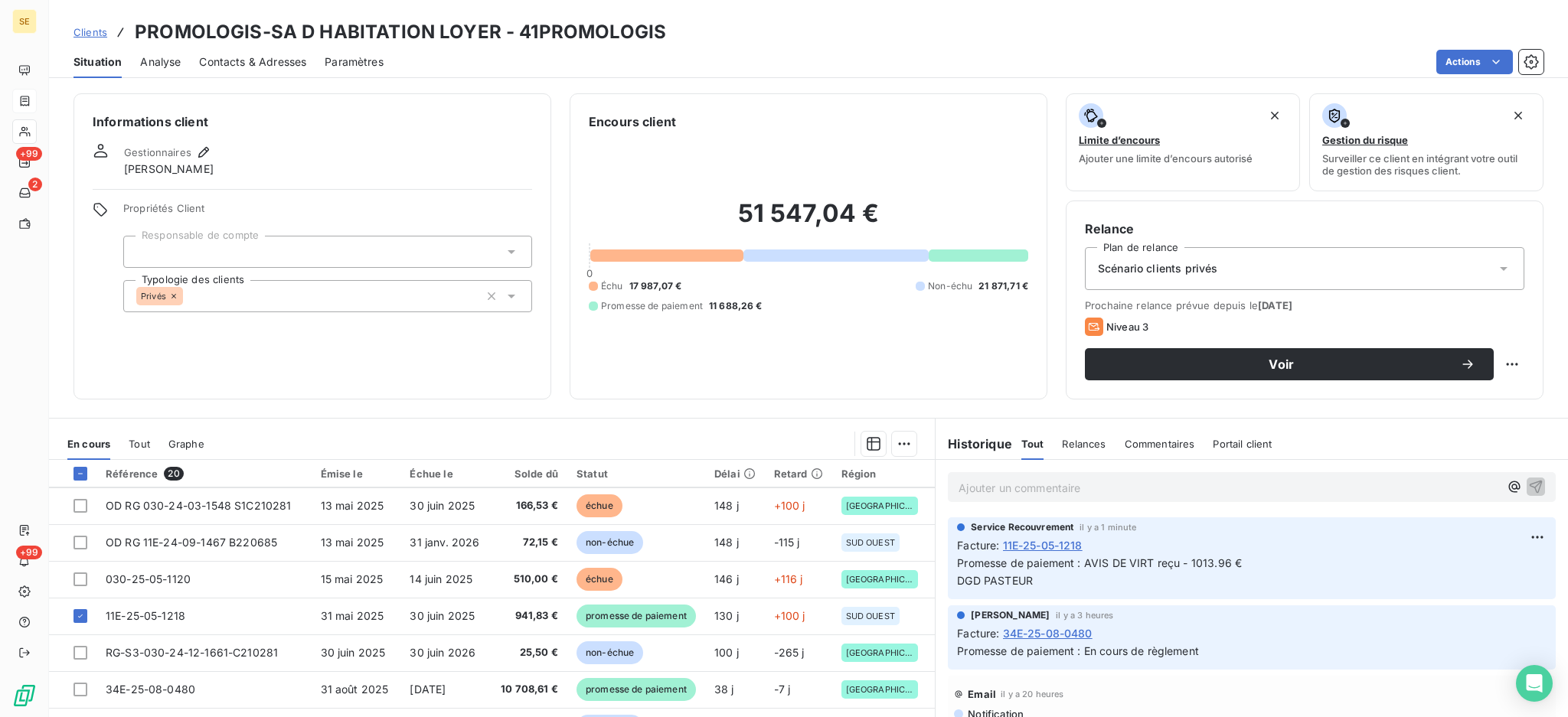
scroll to position [409, 0]
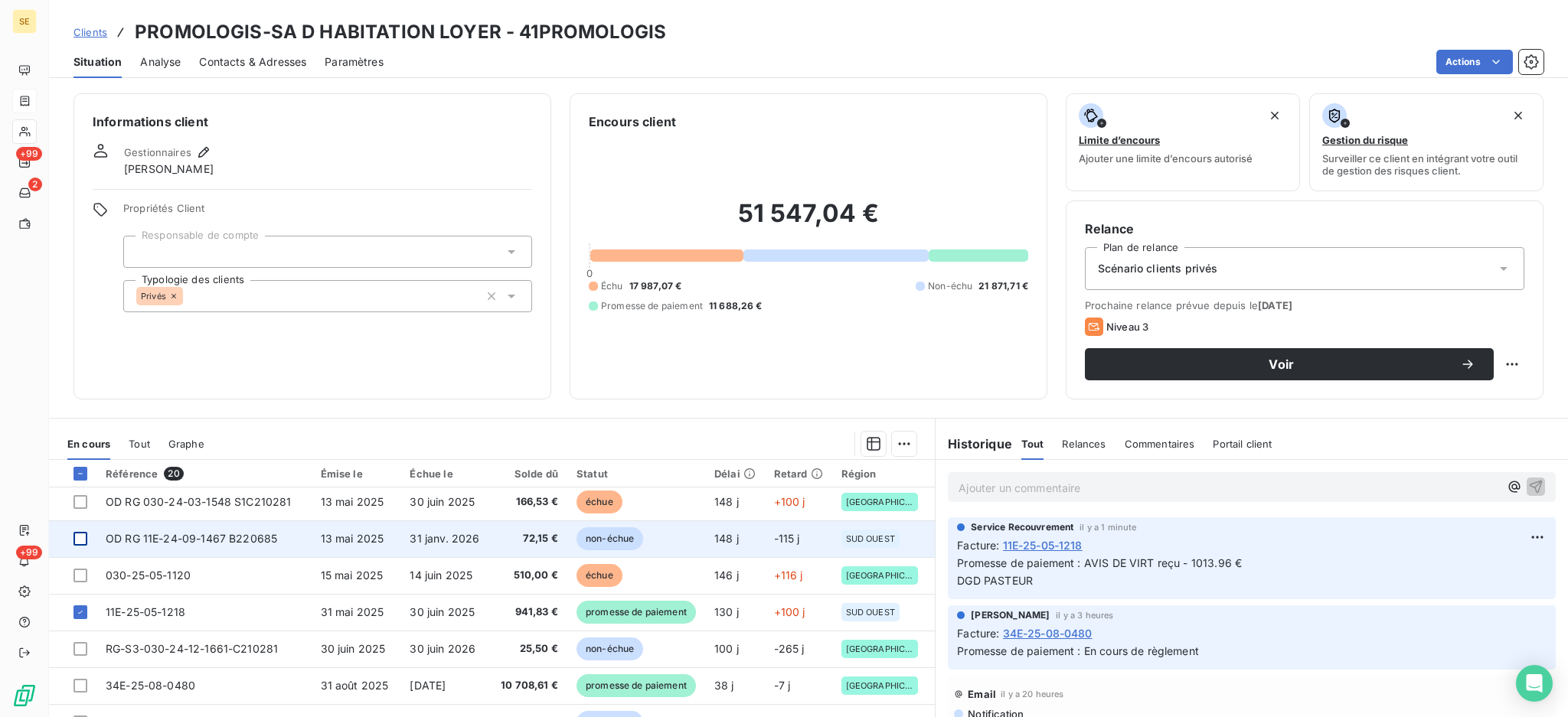
click at [83, 533] on div at bounding box center [80, 539] width 14 height 14
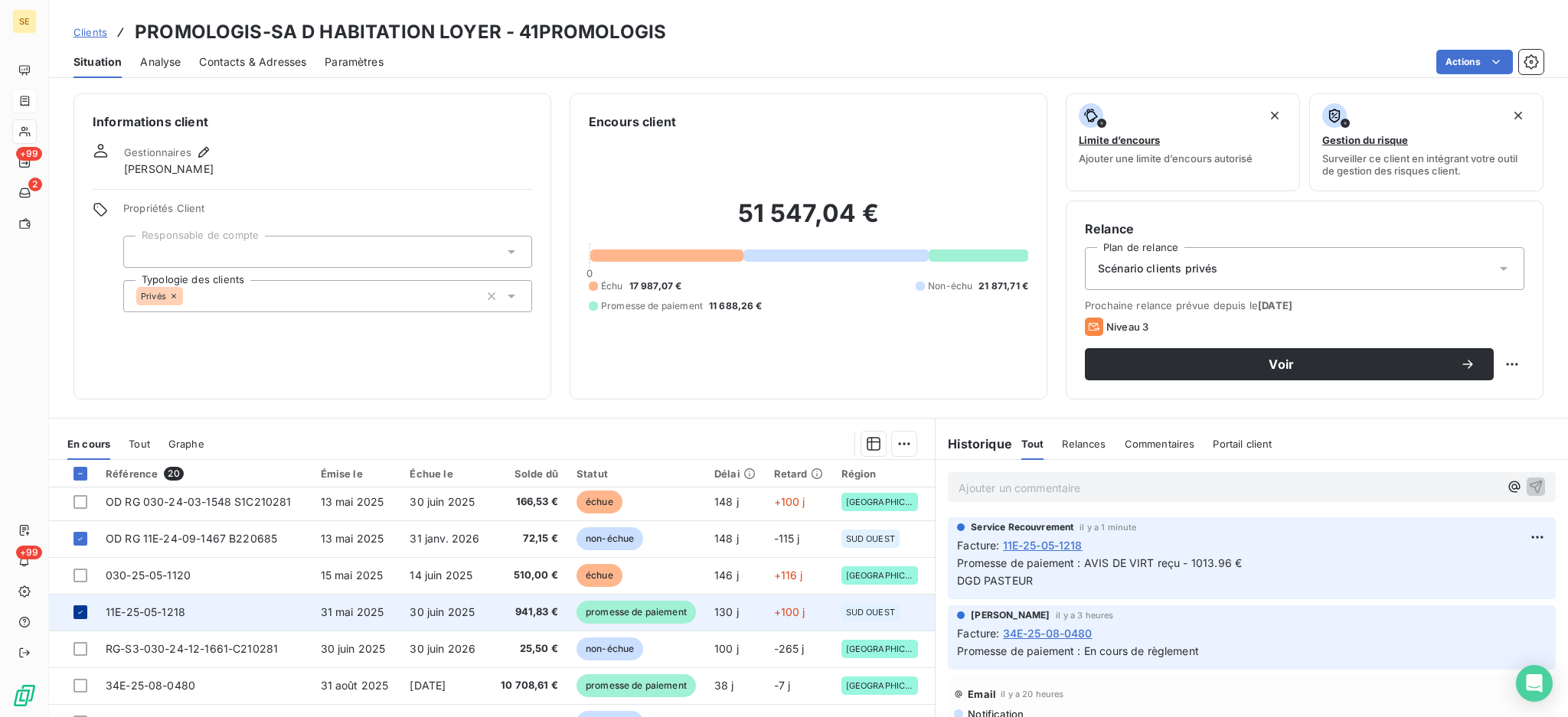
click at [78, 618] on div at bounding box center [80, 612] width 14 height 14
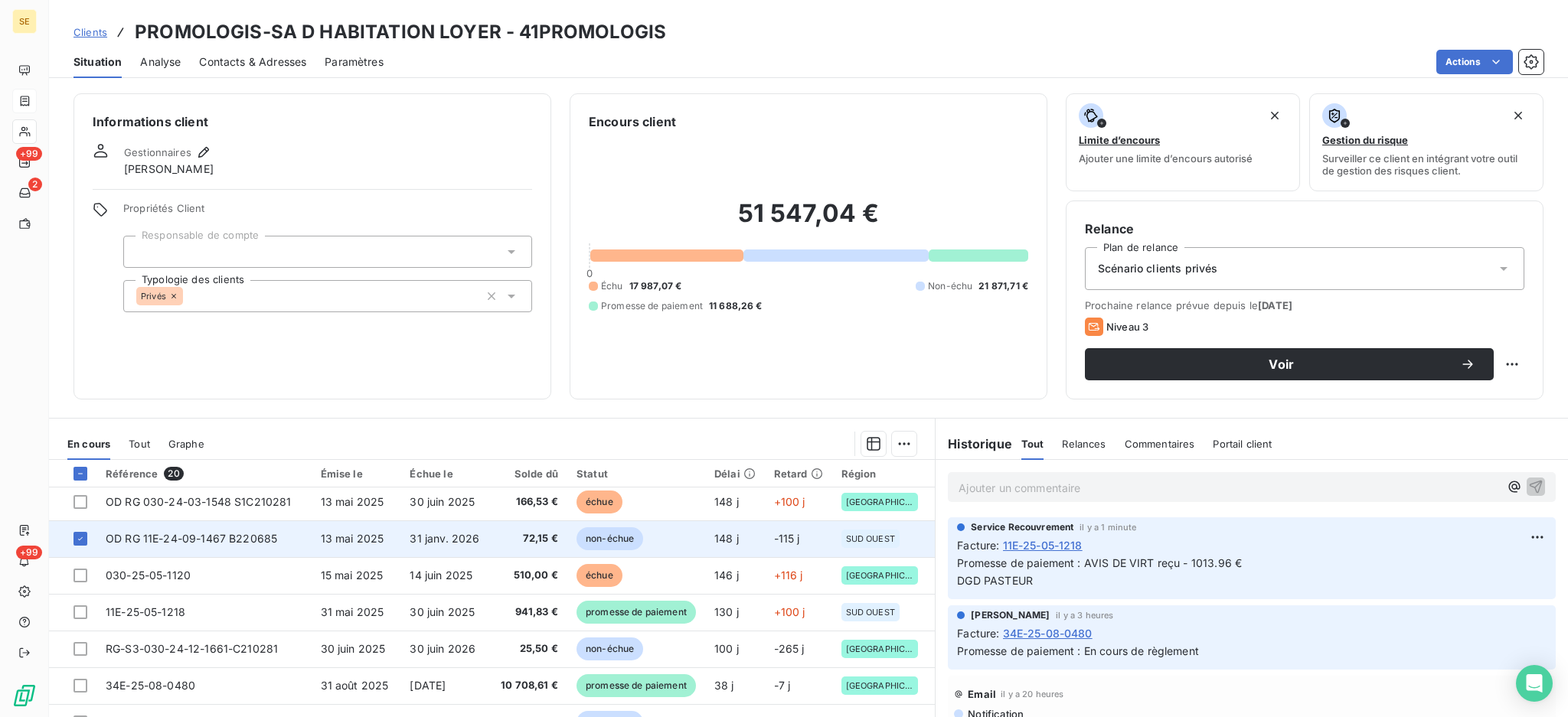
click at [182, 536] on span "OD RG 11E-24-09-1467 B220685" at bounding box center [192, 539] width 172 height 13
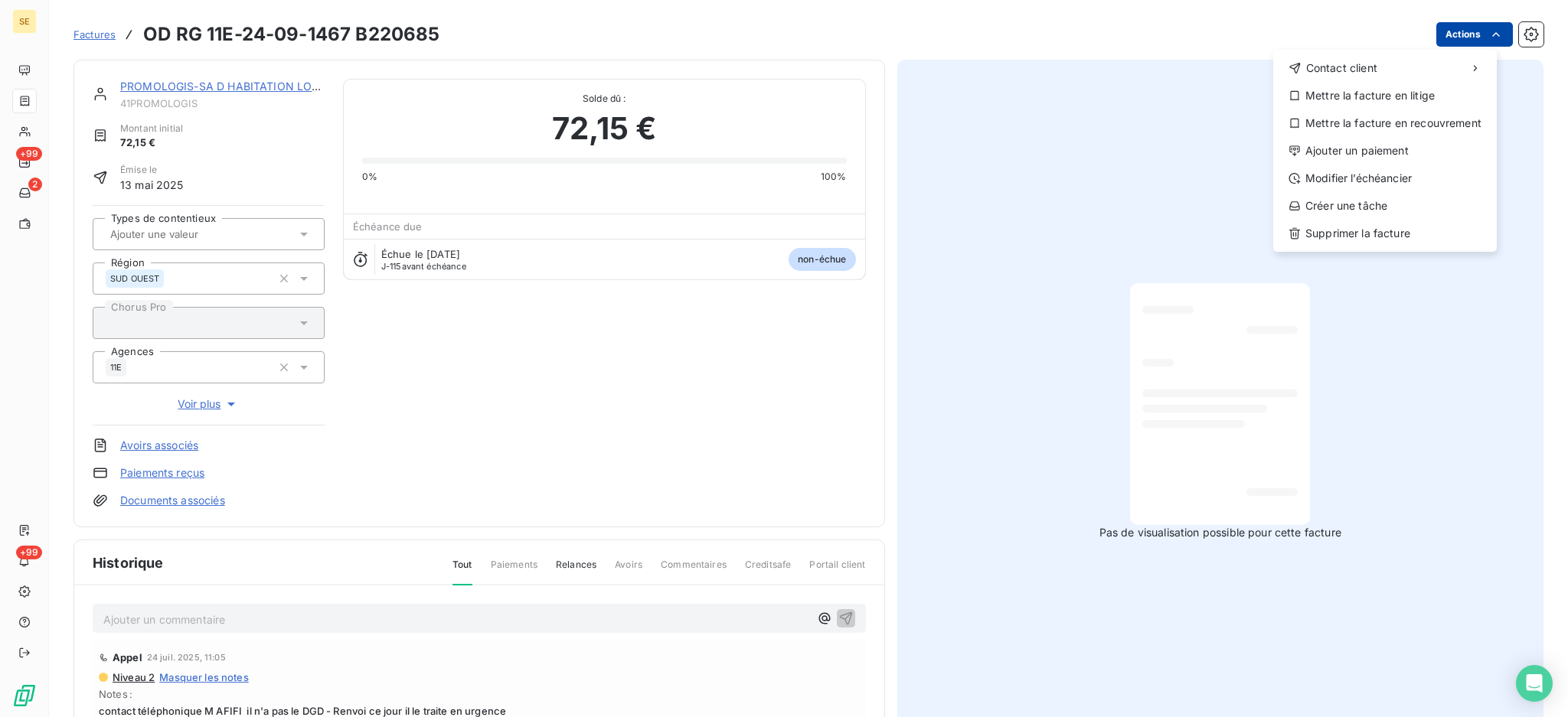
click at [1465, 30] on html "SE +99 2 +99 Factures OD RG 11E-24-09-1467 B220685 Actions Contact client Mettr…" at bounding box center [784, 358] width 1568 height 717
click at [1396, 154] on div "Ajouter un paiement" at bounding box center [1385, 151] width 211 height 25
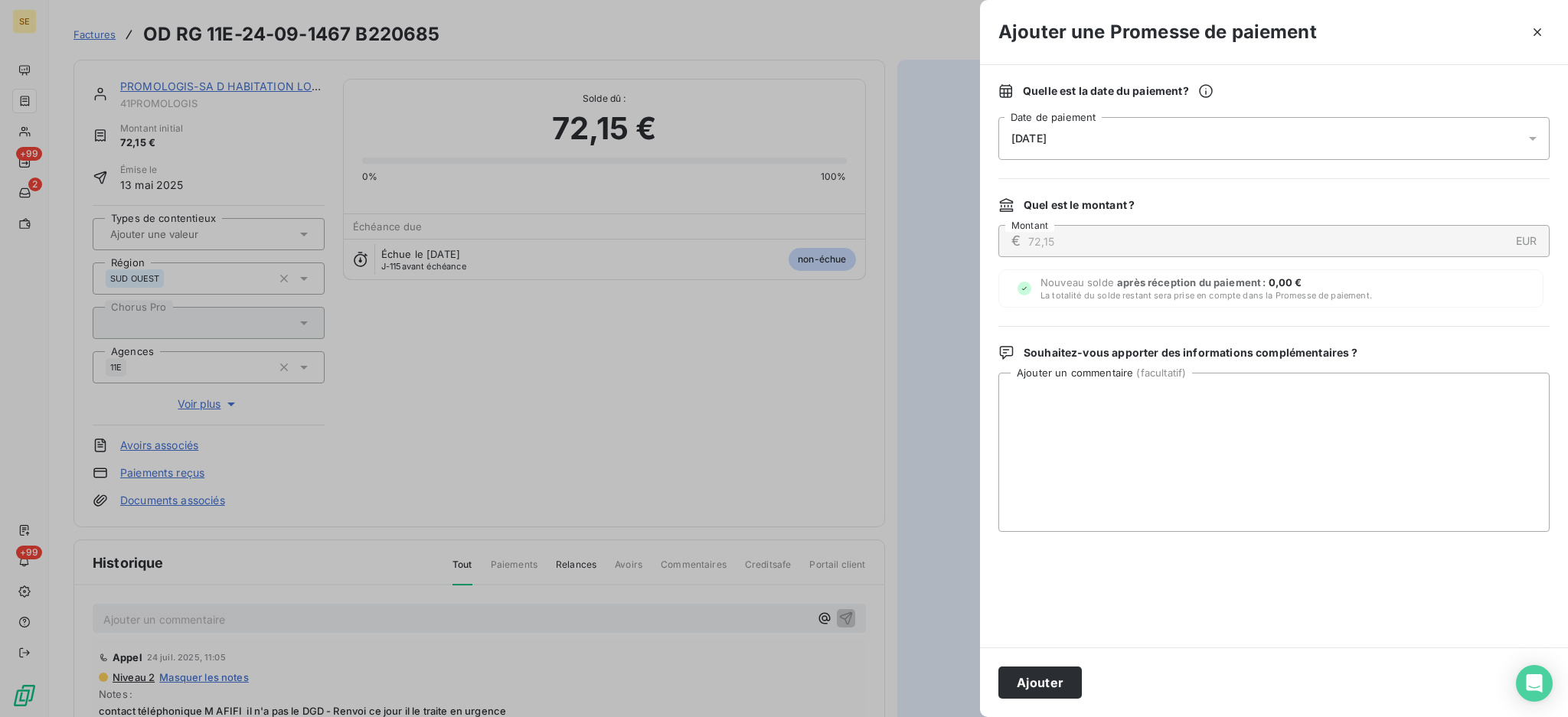
click at [1533, 128] on div at bounding box center [1537, 138] width 25 height 42
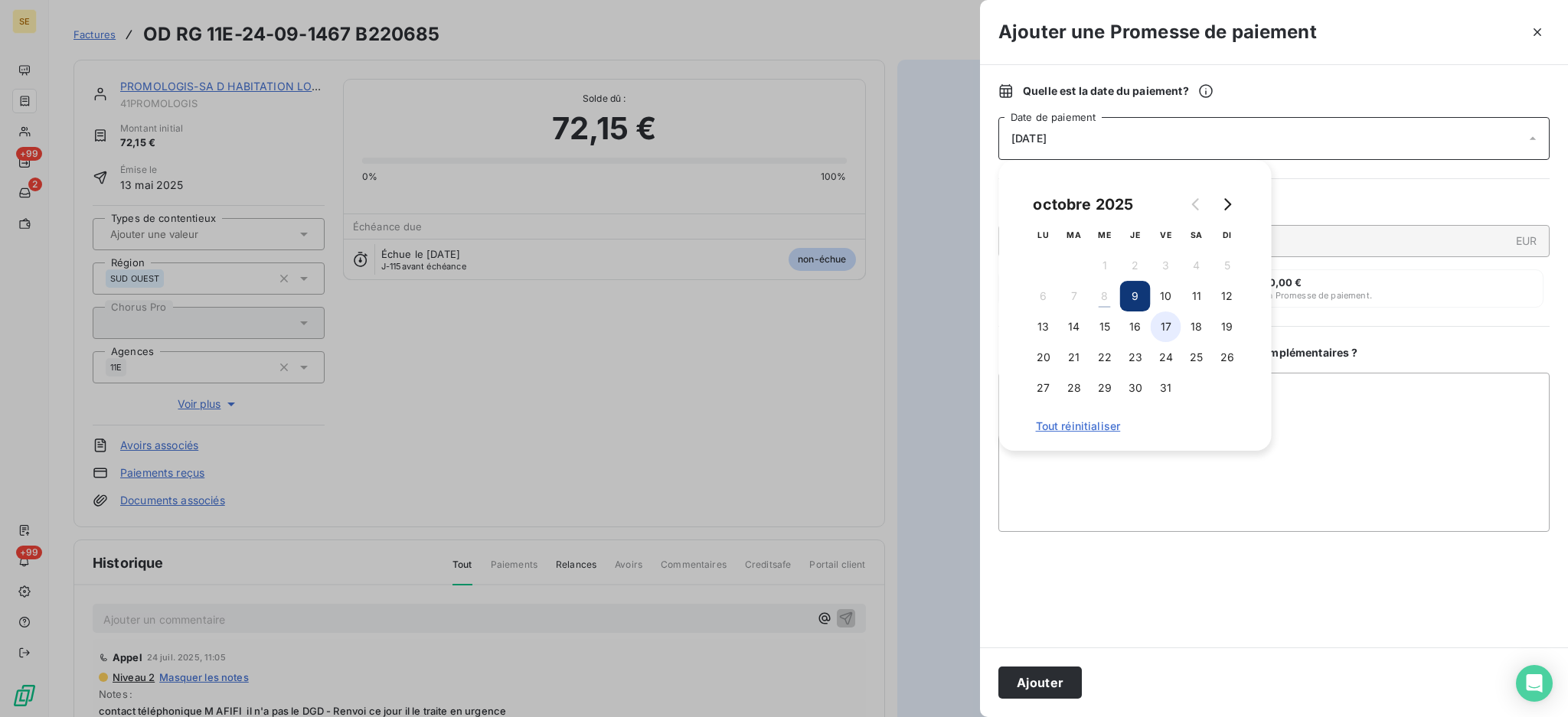
click at [1170, 327] on button "17" at bounding box center [1166, 326] width 30 height 30
click at [1415, 454] on textarea "Ajouter un commentaire ( facultatif )" at bounding box center [1274, 452] width 551 height 159
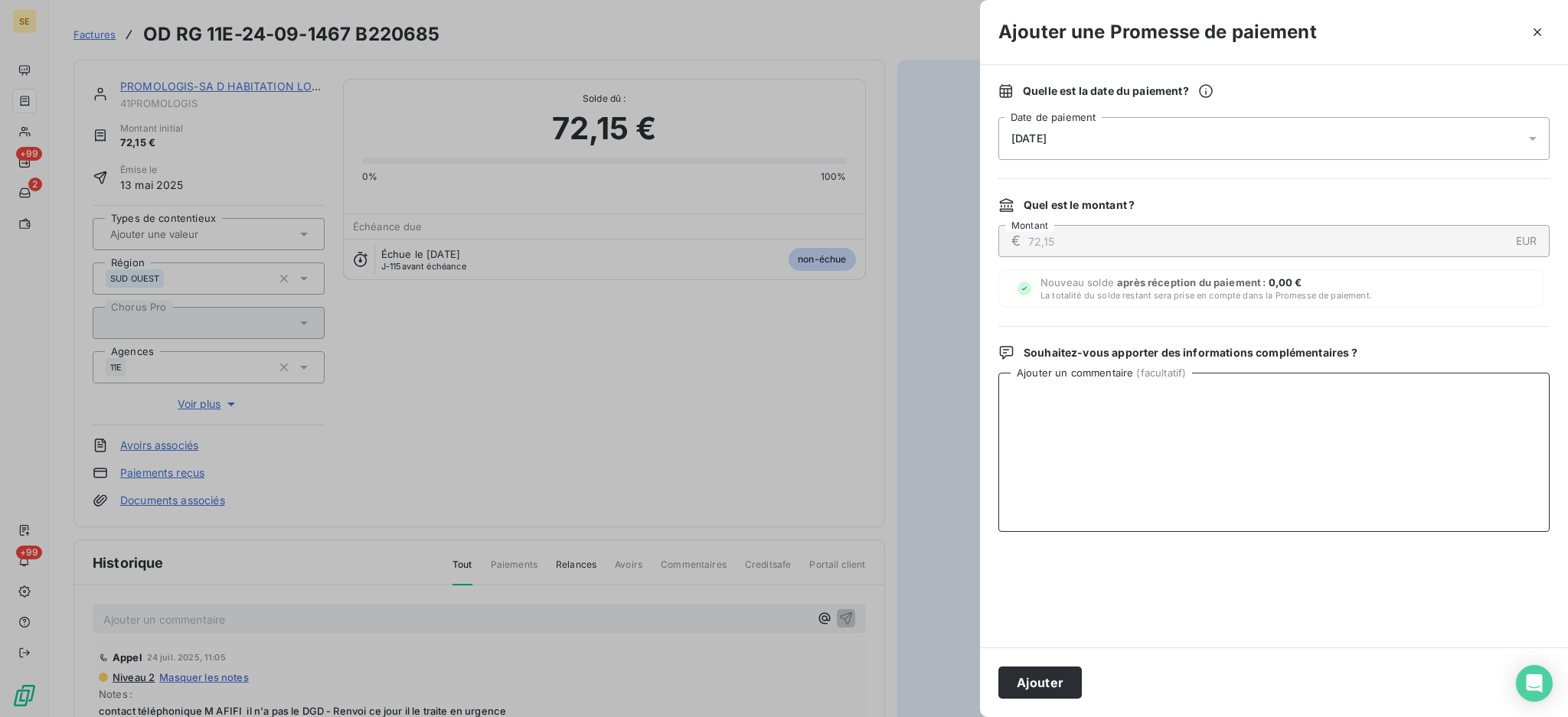
paste textarea "AVIS DE VIRT reçu - 1013.96 € DGD PASTEUR"
type textarea "AVIS DE VIRT reçu - 1013.96 € DGD PASTEUR"
click at [1024, 683] on button "Ajouter" at bounding box center [1040, 683] width 83 height 32
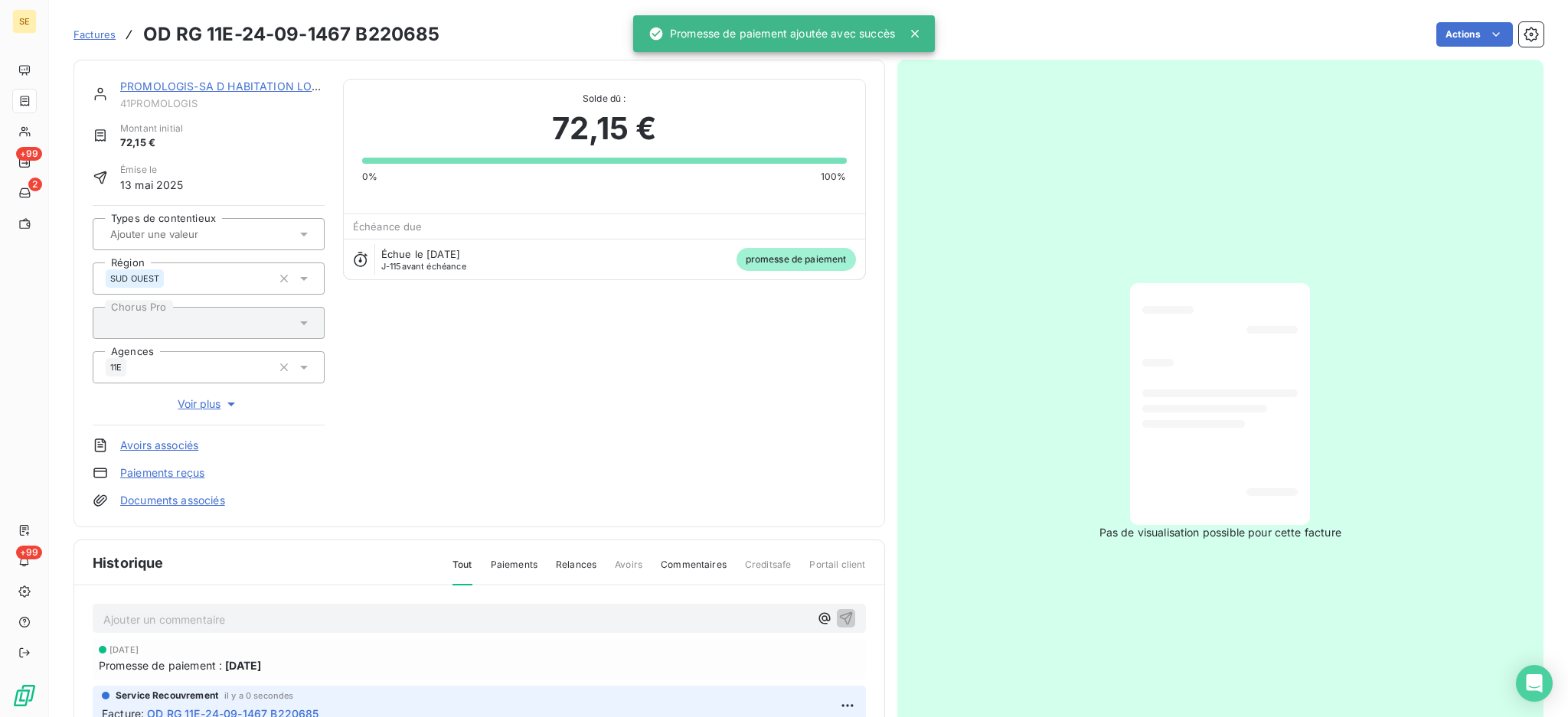
click at [201, 503] on link "Documents associés" at bounding box center [172, 501] width 105 height 15
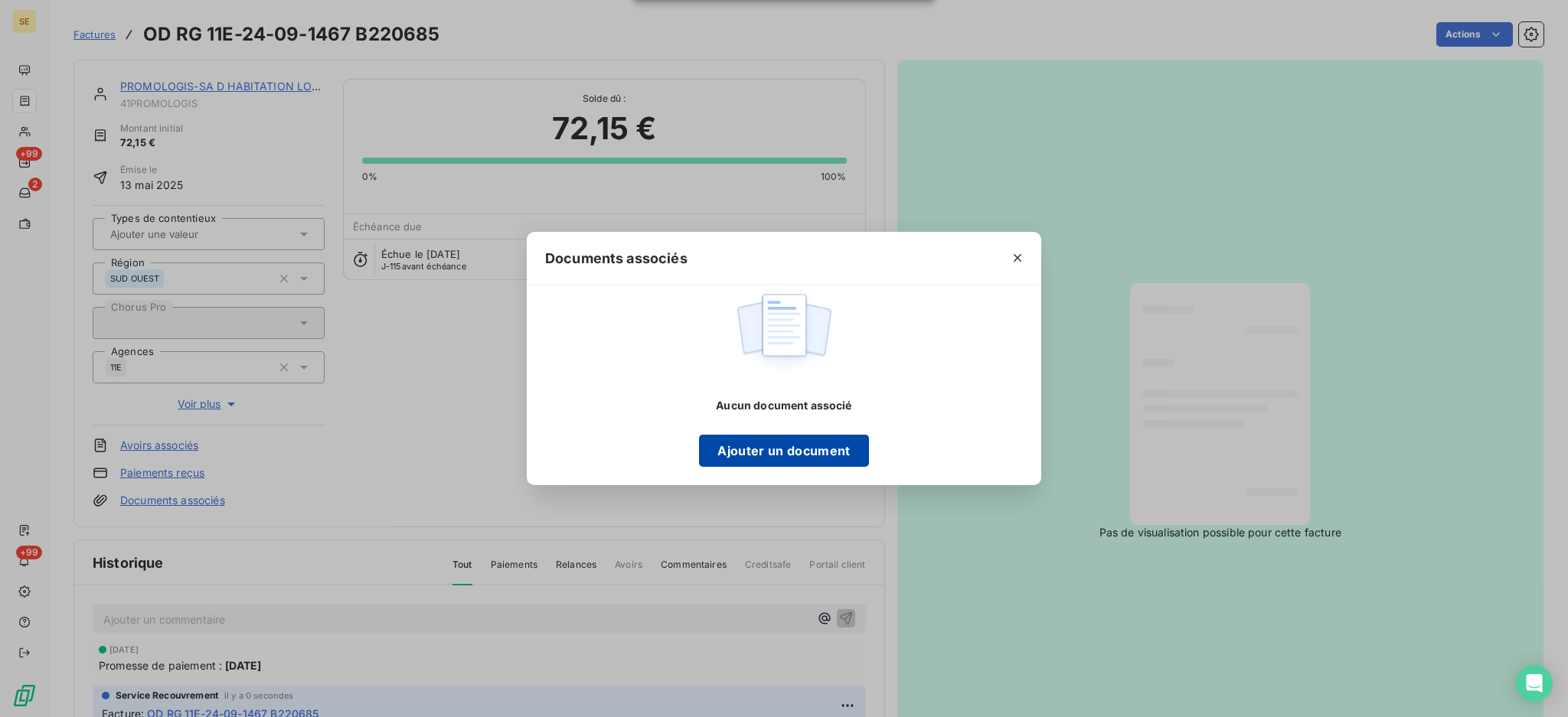
click at [750, 453] on button "Ajouter un document" at bounding box center [783, 451] width 169 height 32
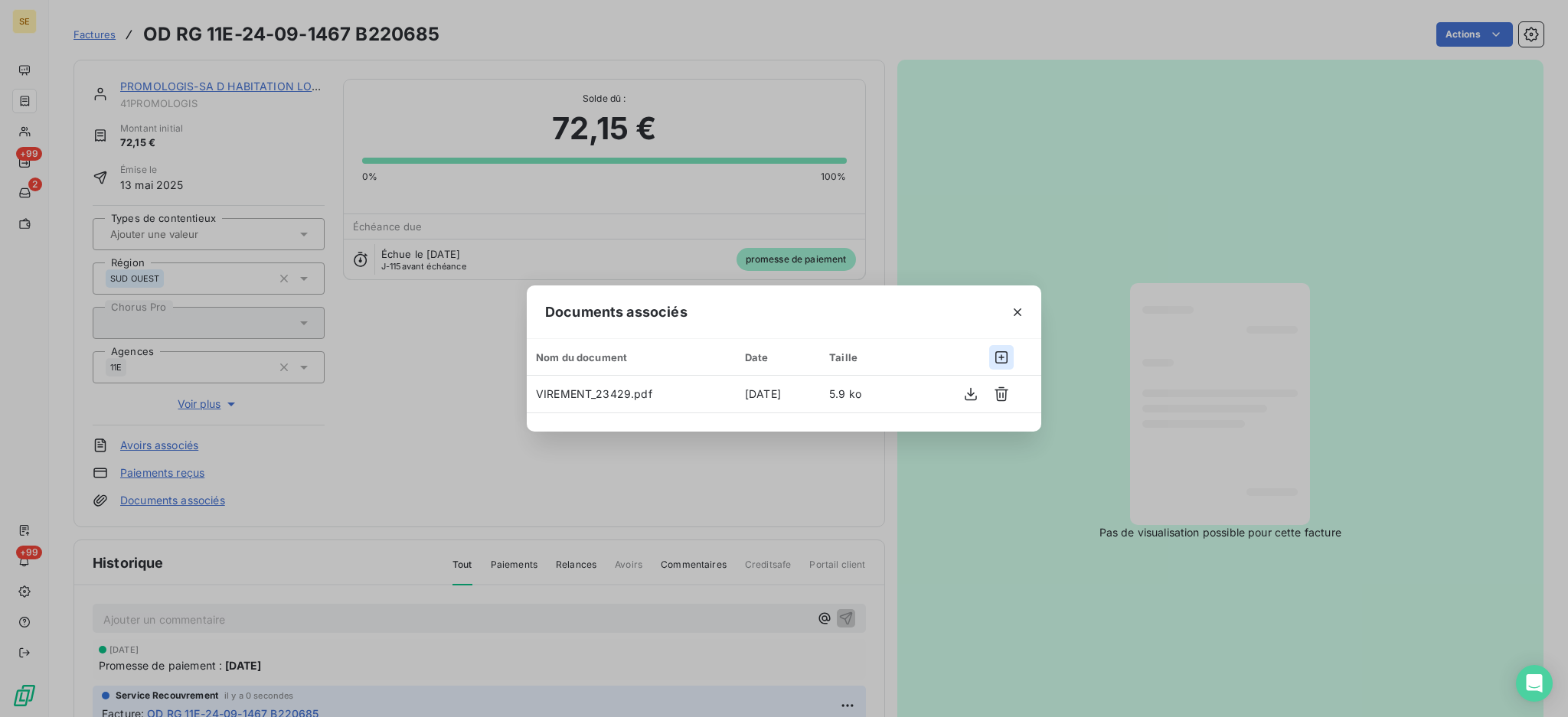
click at [1002, 355] on icon "button" at bounding box center [1001, 358] width 15 height 15
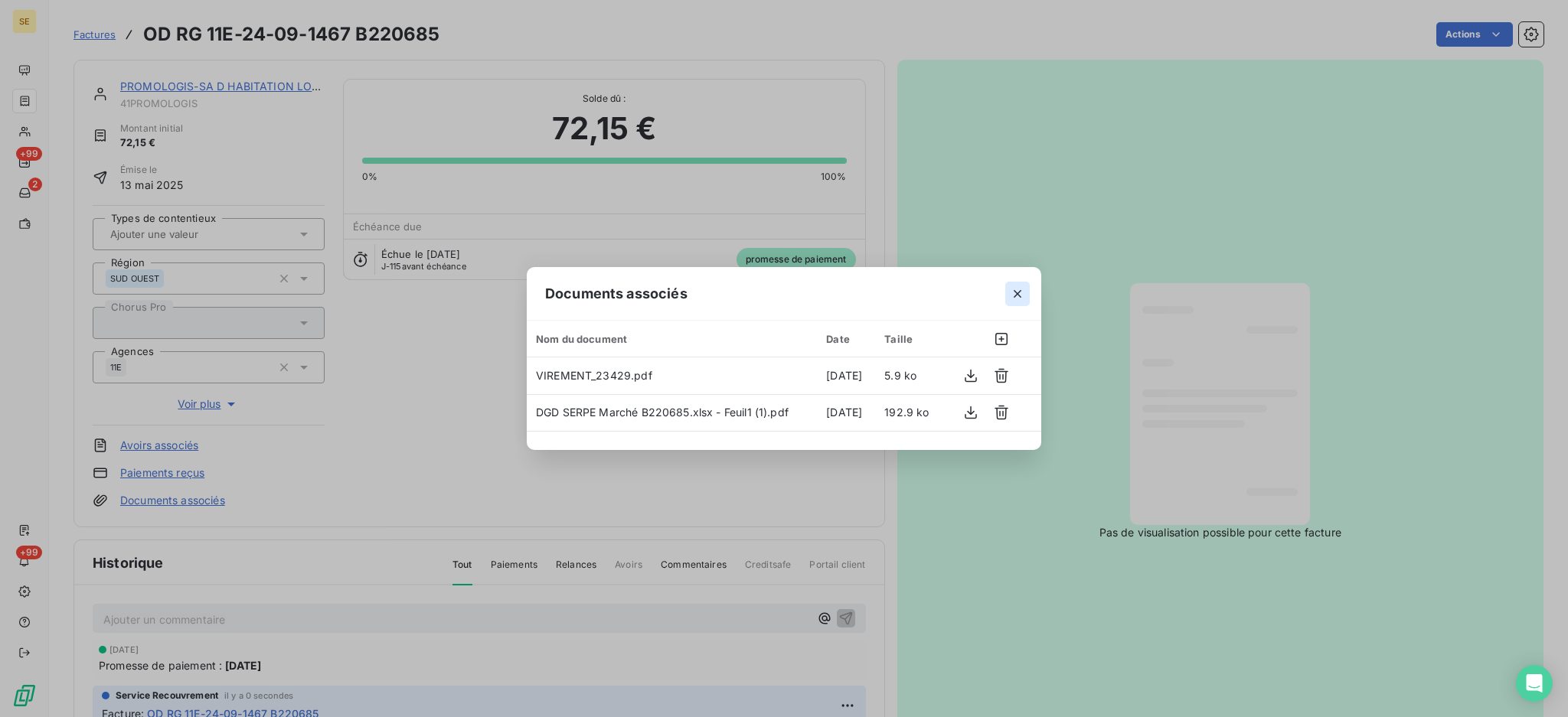
click at [1015, 292] on icon "button" at bounding box center [1017, 293] width 15 height 15
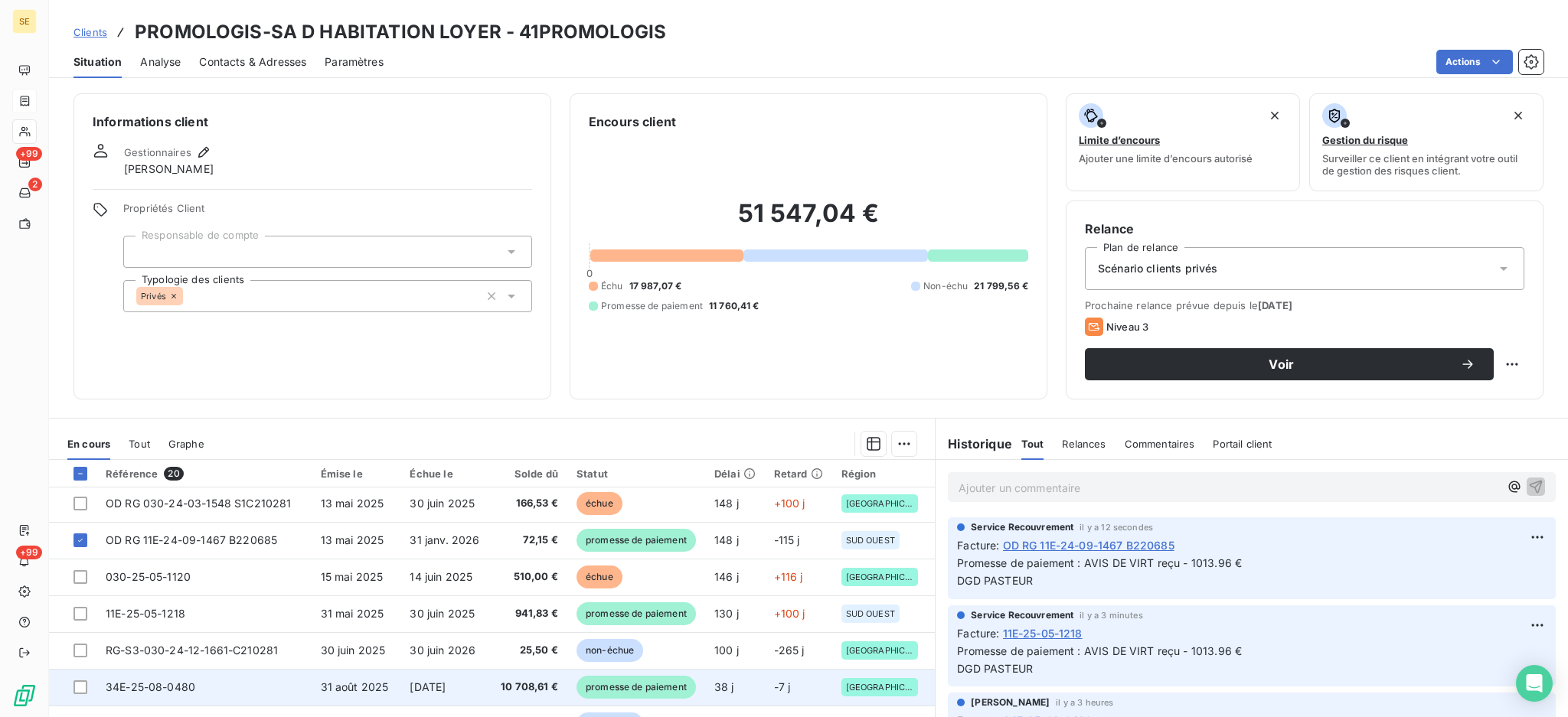
scroll to position [372, 0]
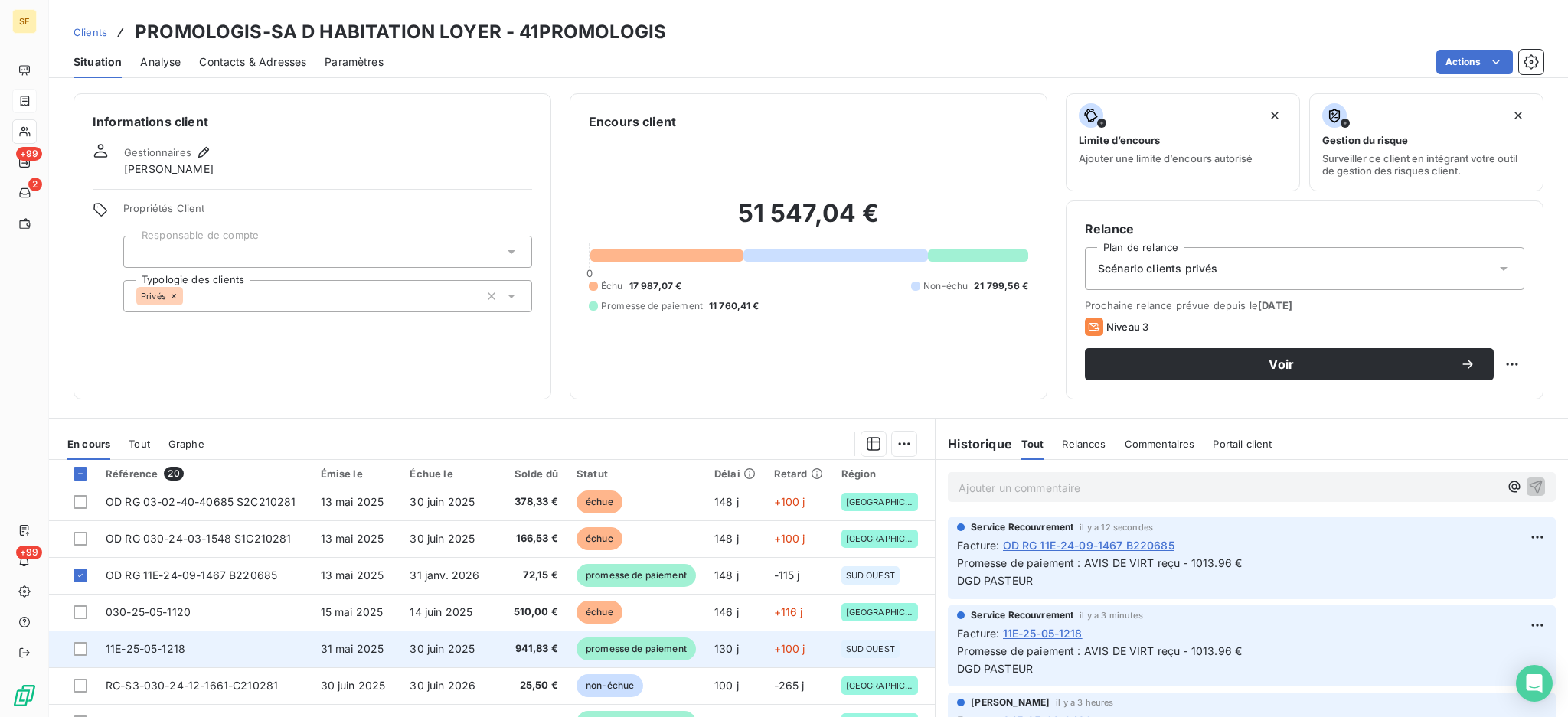
click at [432, 653] on span "30 juin 2025" at bounding box center [442, 649] width 65 height 13
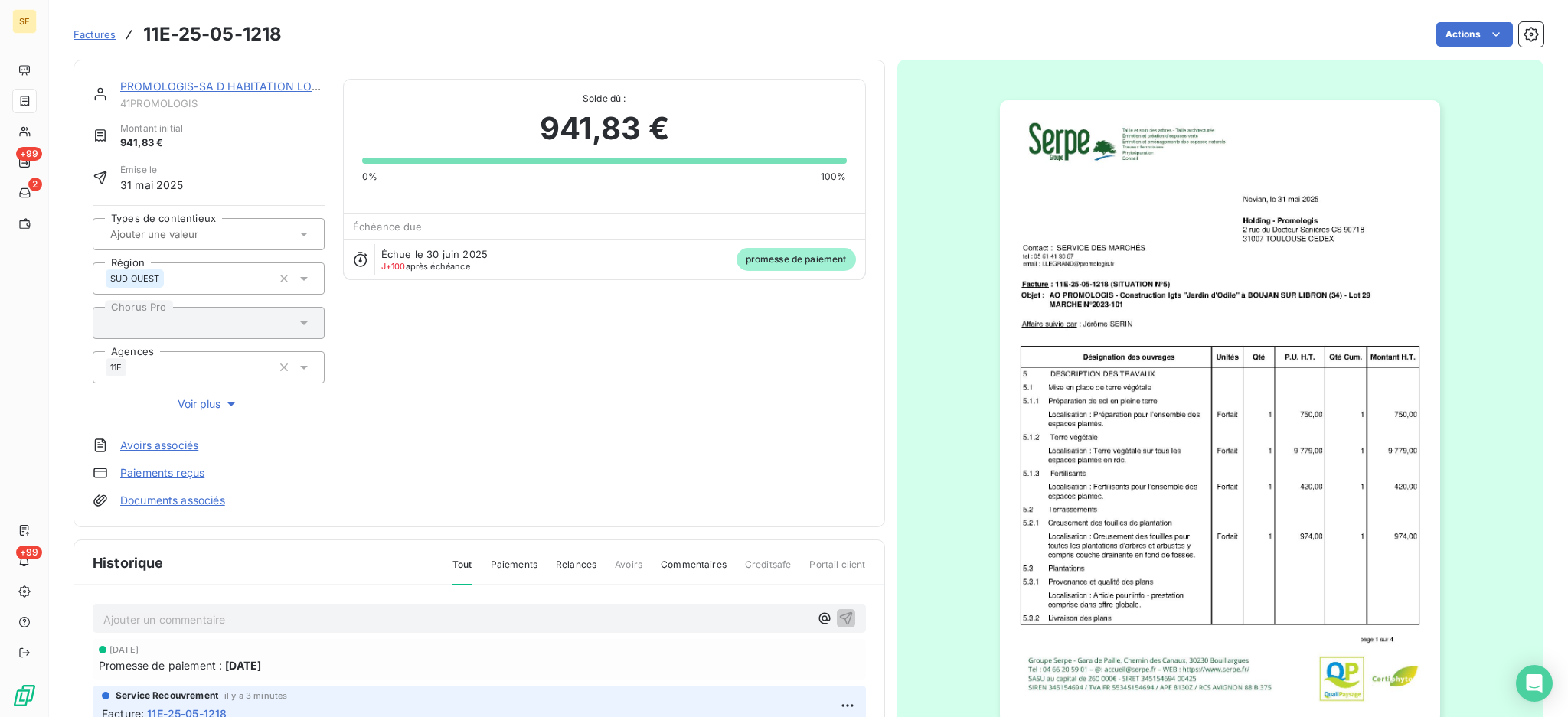
click at [168, 501] on link "Documents associés" at bounding box center [172, 501] width 105 height 15
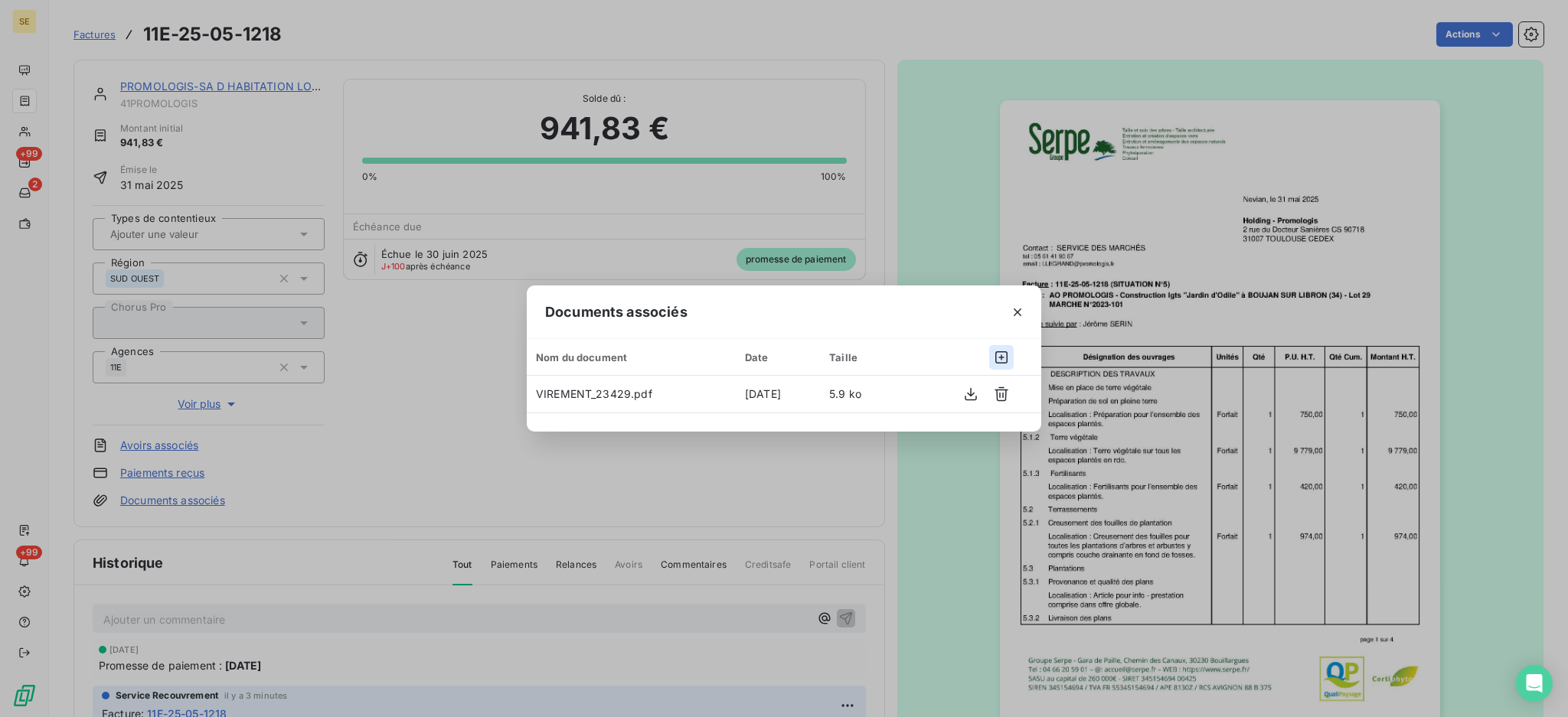
click at [999, 351] on icon "button" at bounding box center [1001, 358] width 15 height 15
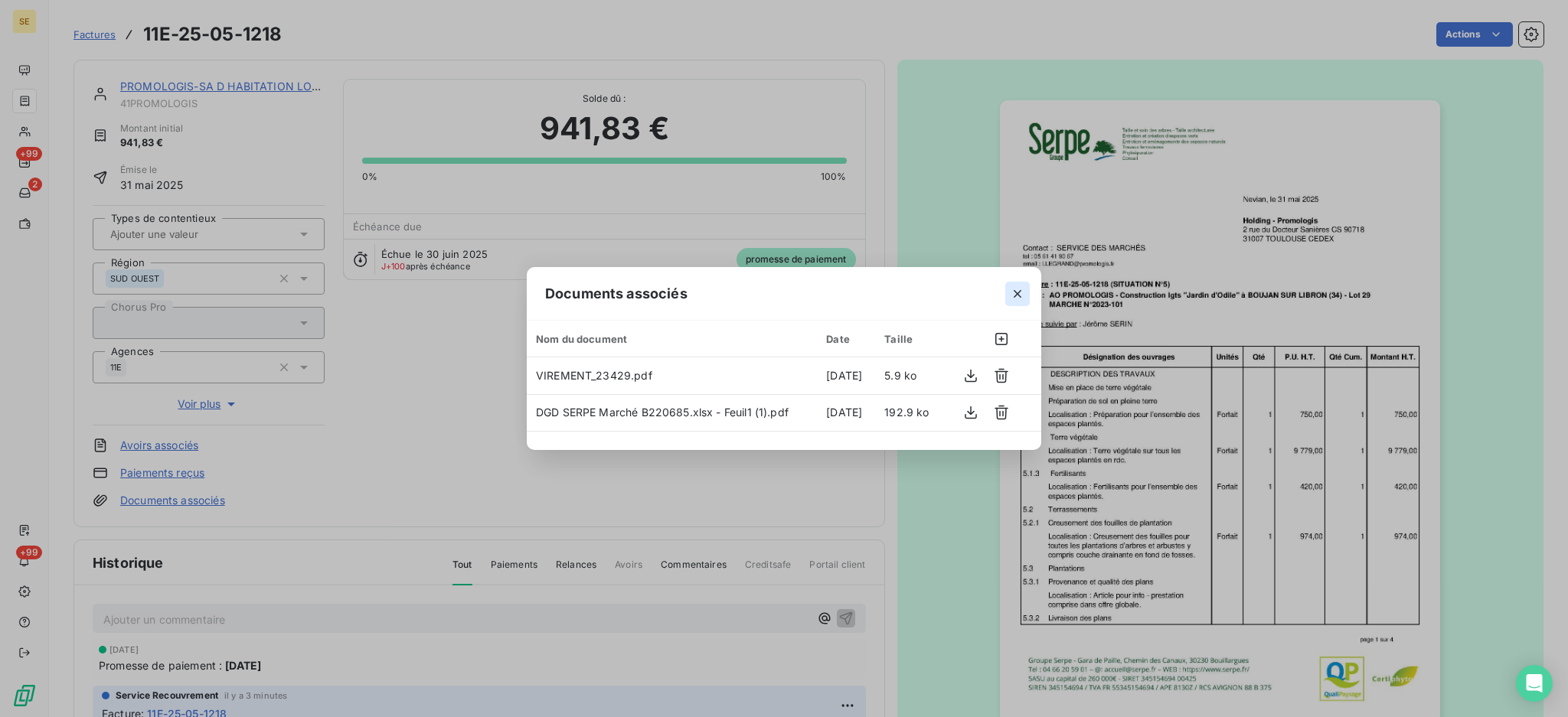
click at [1018, 292] on icon "button" at bounding box center [1017, 294] width 8 height 8
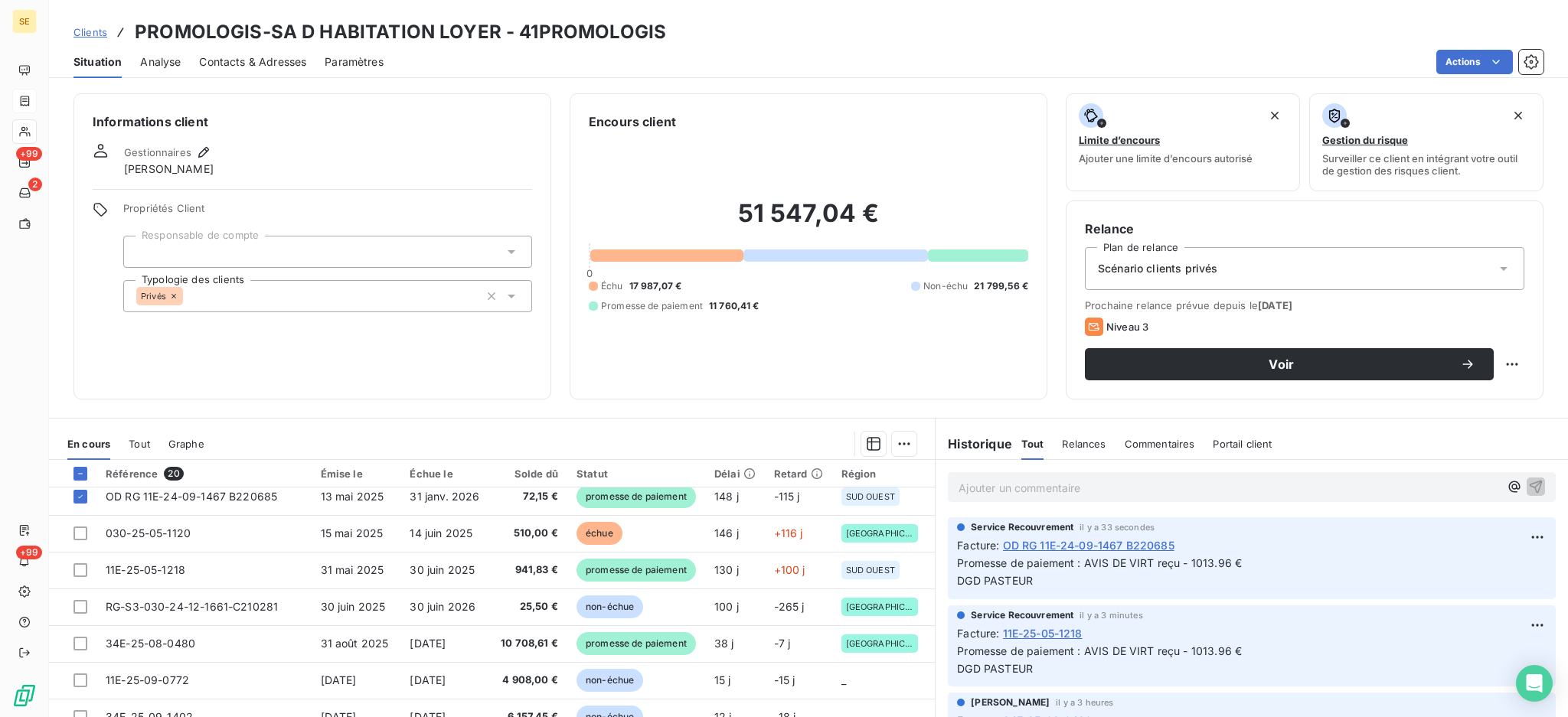
scroll to position [473, 0]
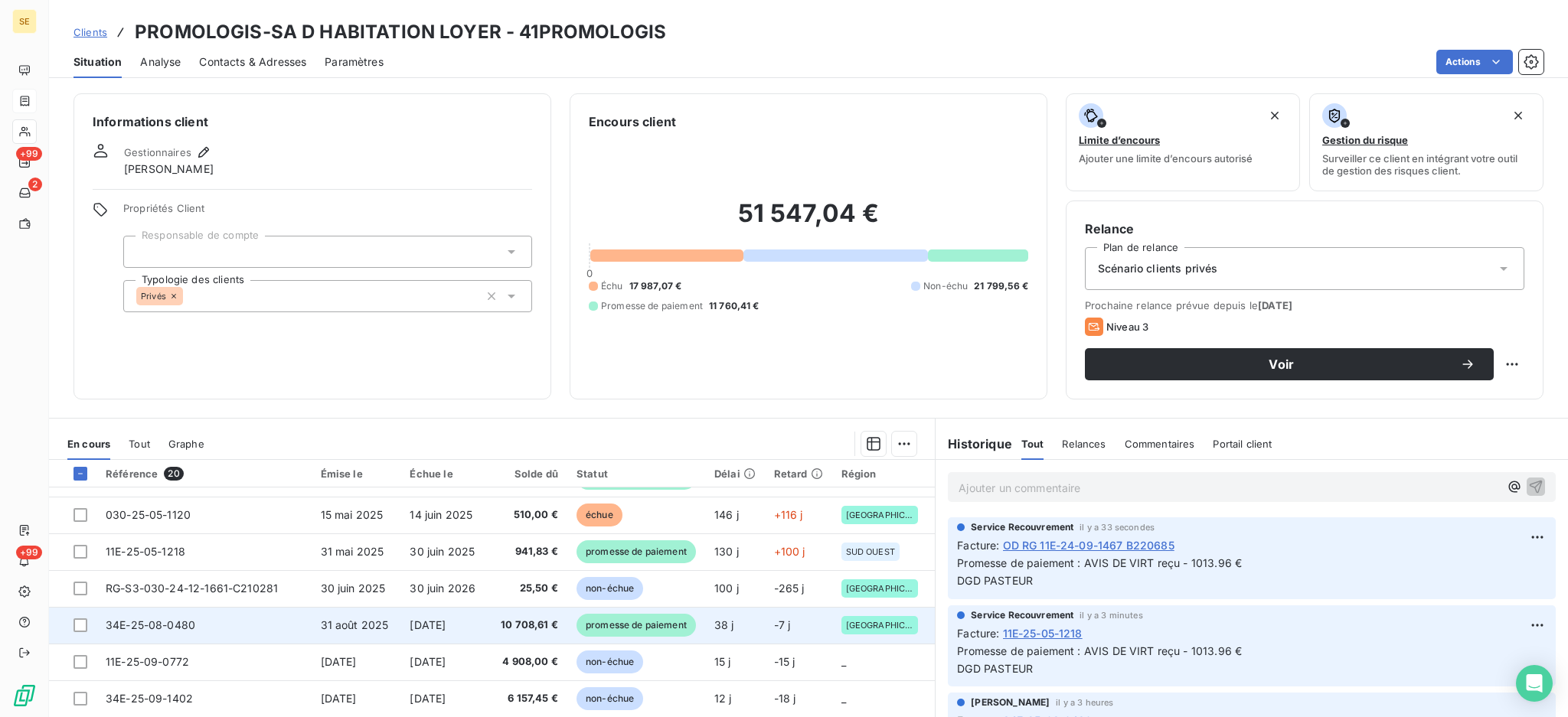
click at [282, 619] on td "34E-25-08-0480" at bounding box center [204, 625] width 215 height 37
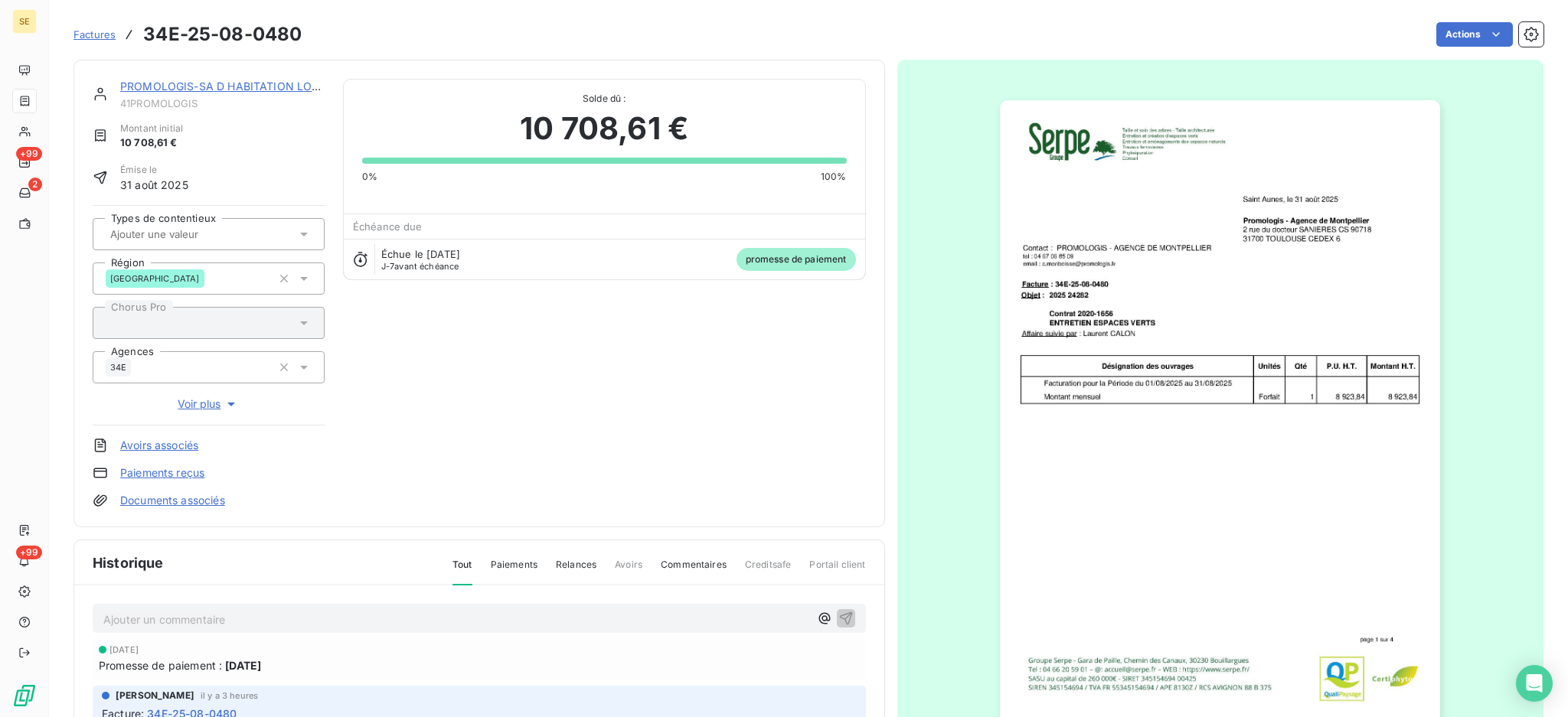
click at [197, 503] on link "Documents associés" at bounding box center [172, 501] width 105 height 15
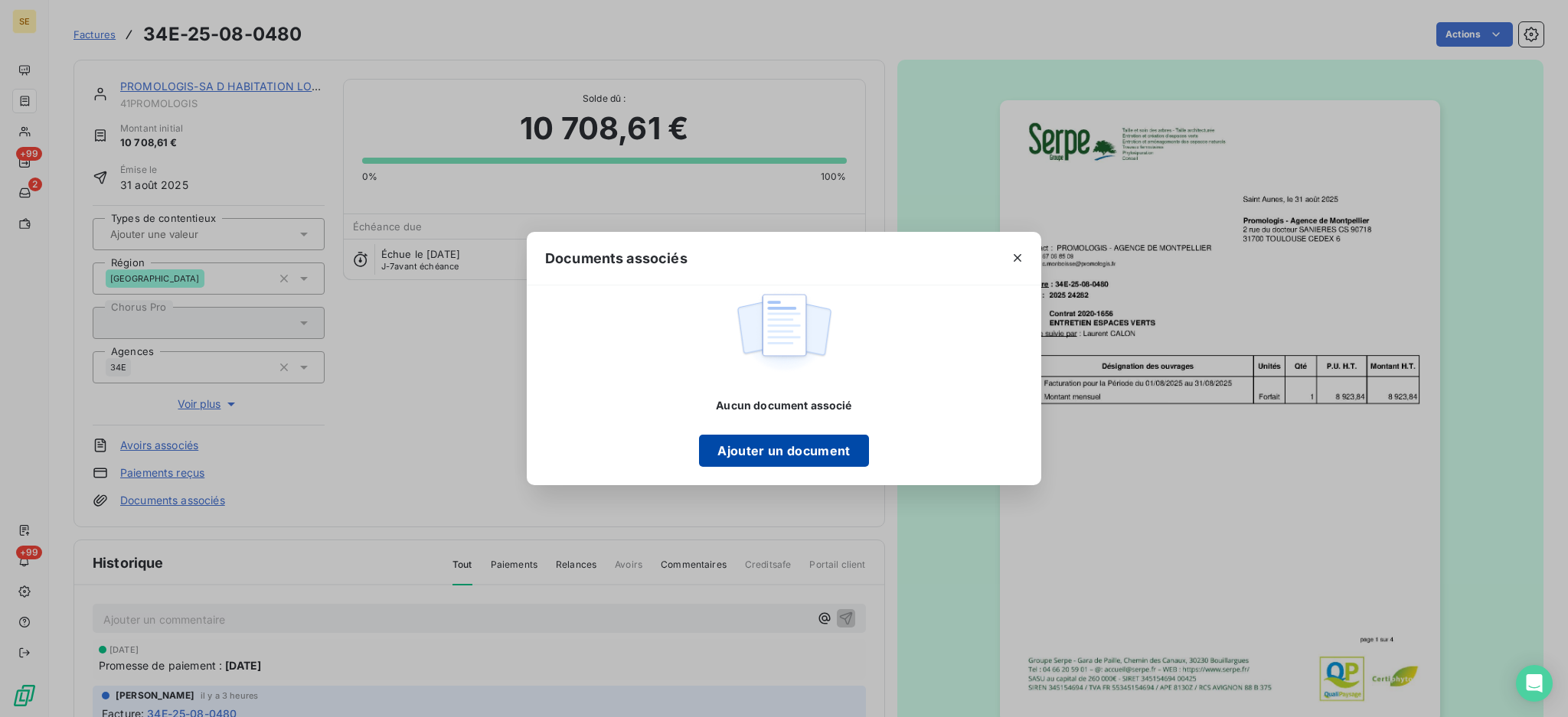
click at [761, 451] on button "Ajouter un document" at bounding box center [783, 451] width 169 height 32
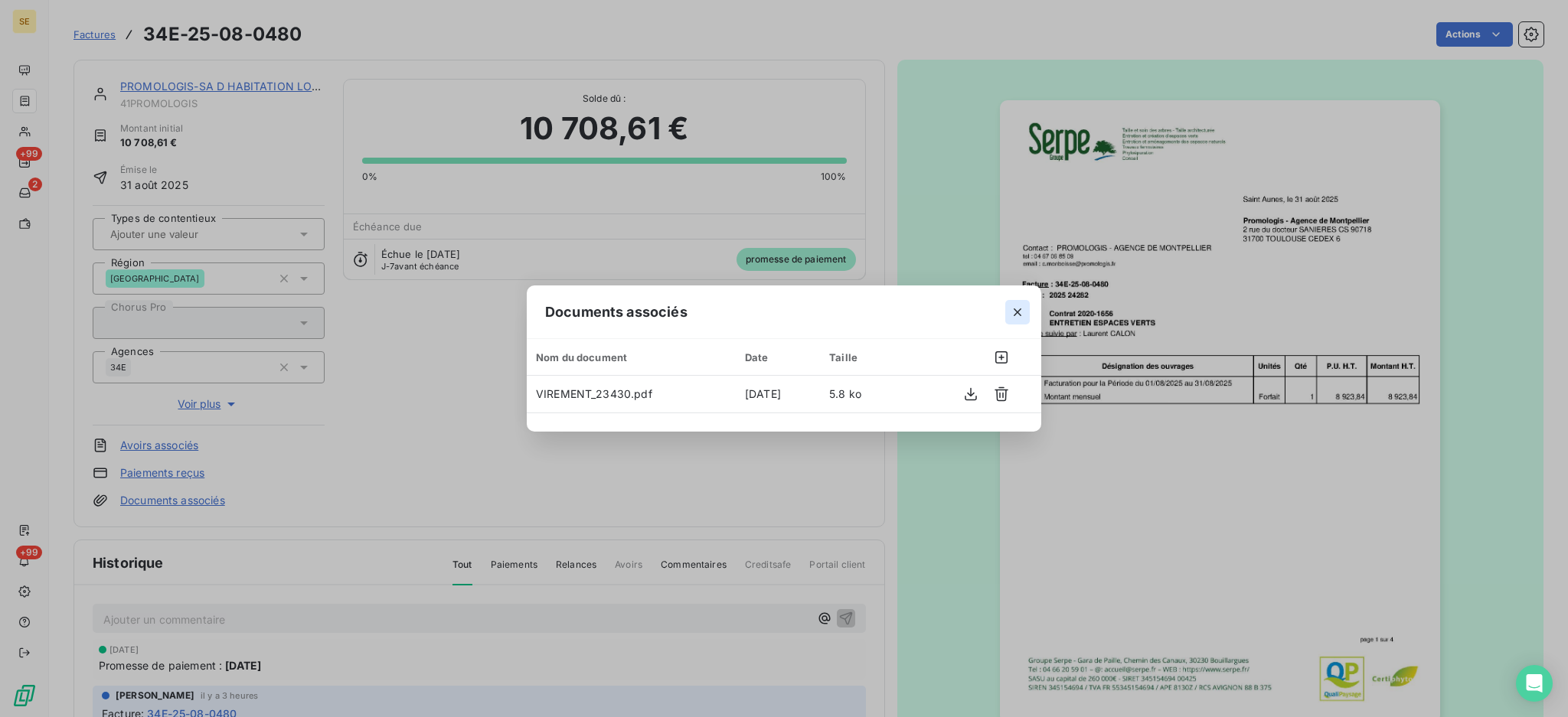
click at [1019, 311] on icon "button" at bounding box center [1017, 312] width 15 height 15
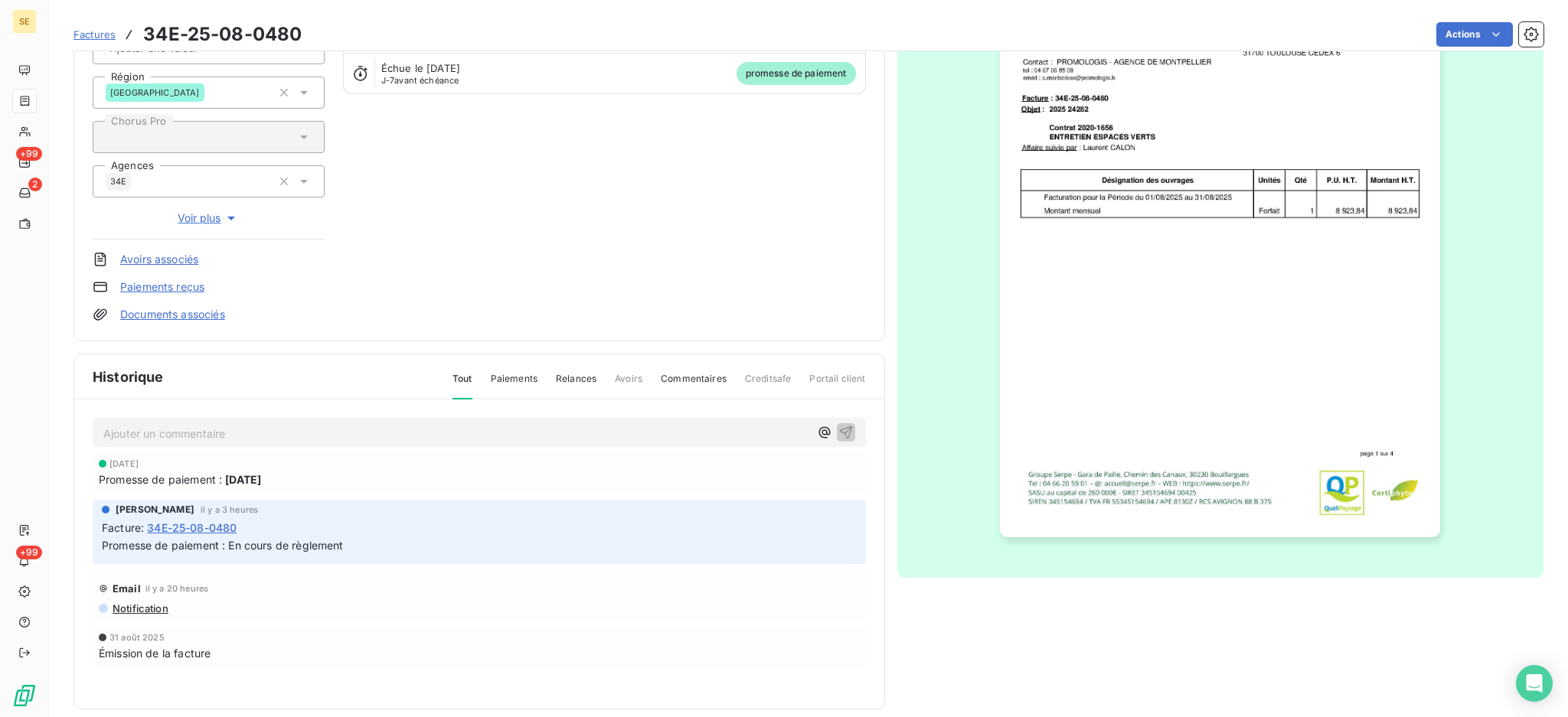
scroll to position [203, 0]
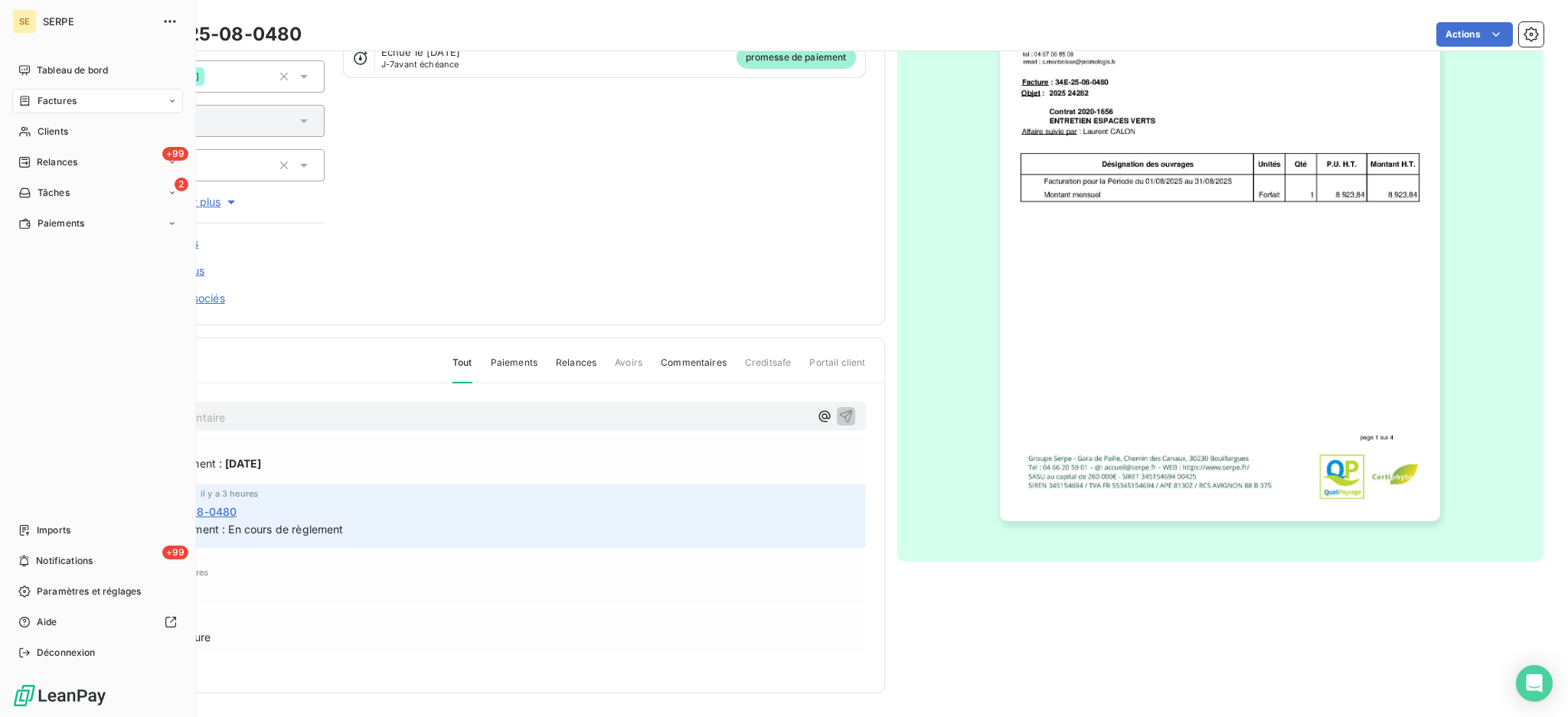
click at [70, 18] on span "SERPE" at bounding box center [97, 21] width 110 height 12
click at [64, 651] on span "Déconnexion" at bounding box center [66, 653] width 58 height 14
